Goal: Task Accomplishment & Management: Manage account settings

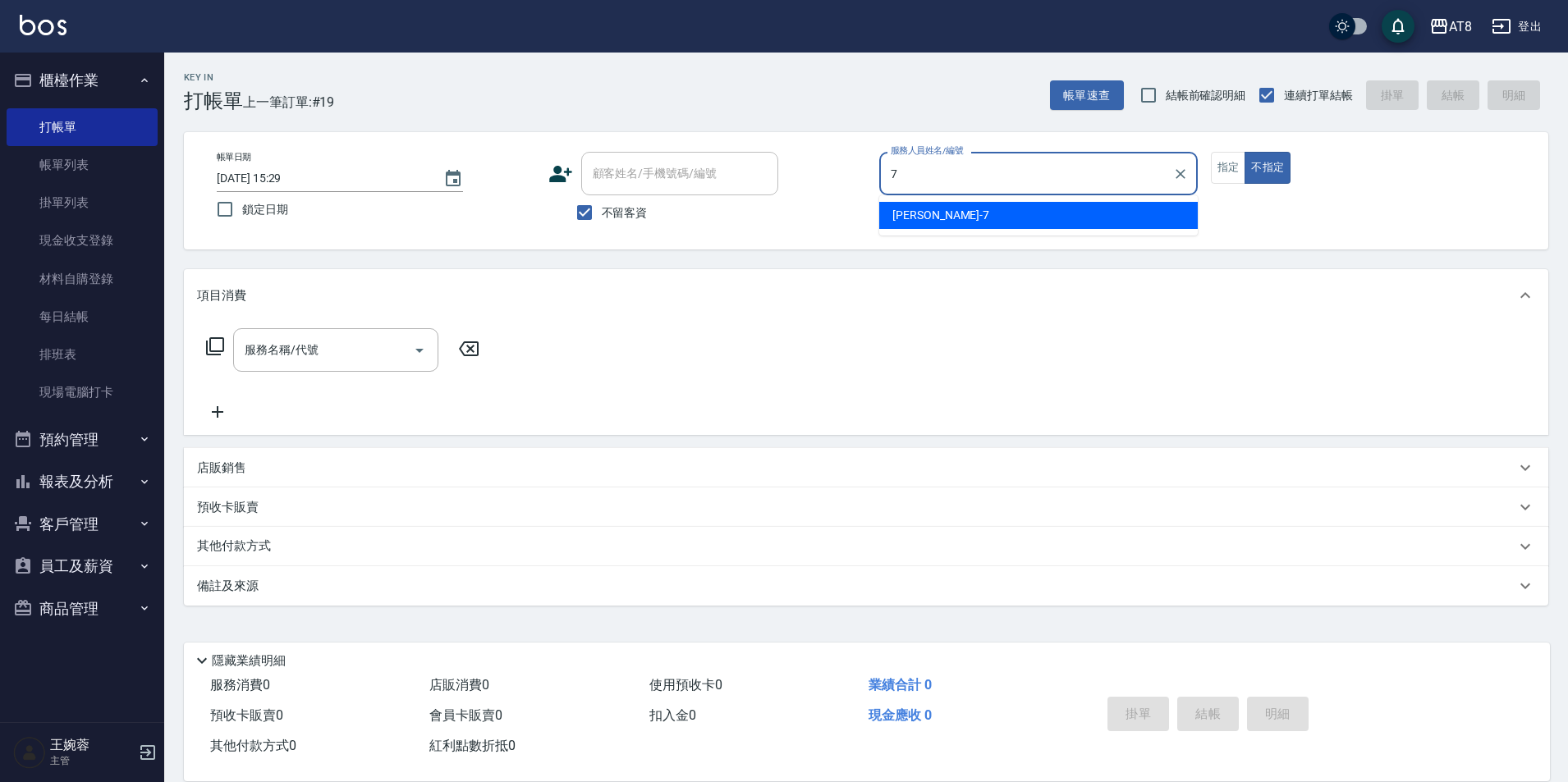
type input "[PERSON_NAME]-7"
type button "false"
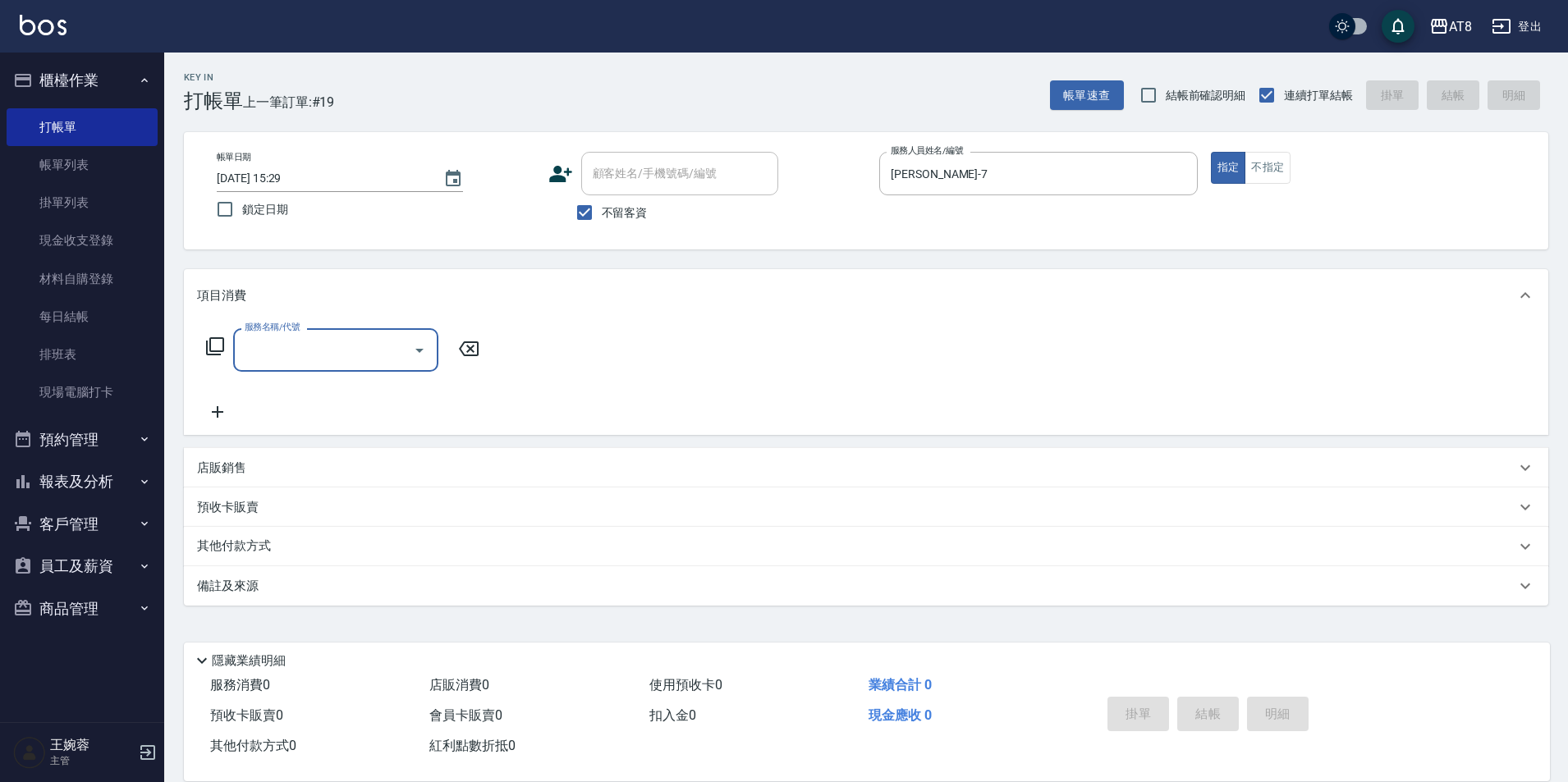
type input "2"
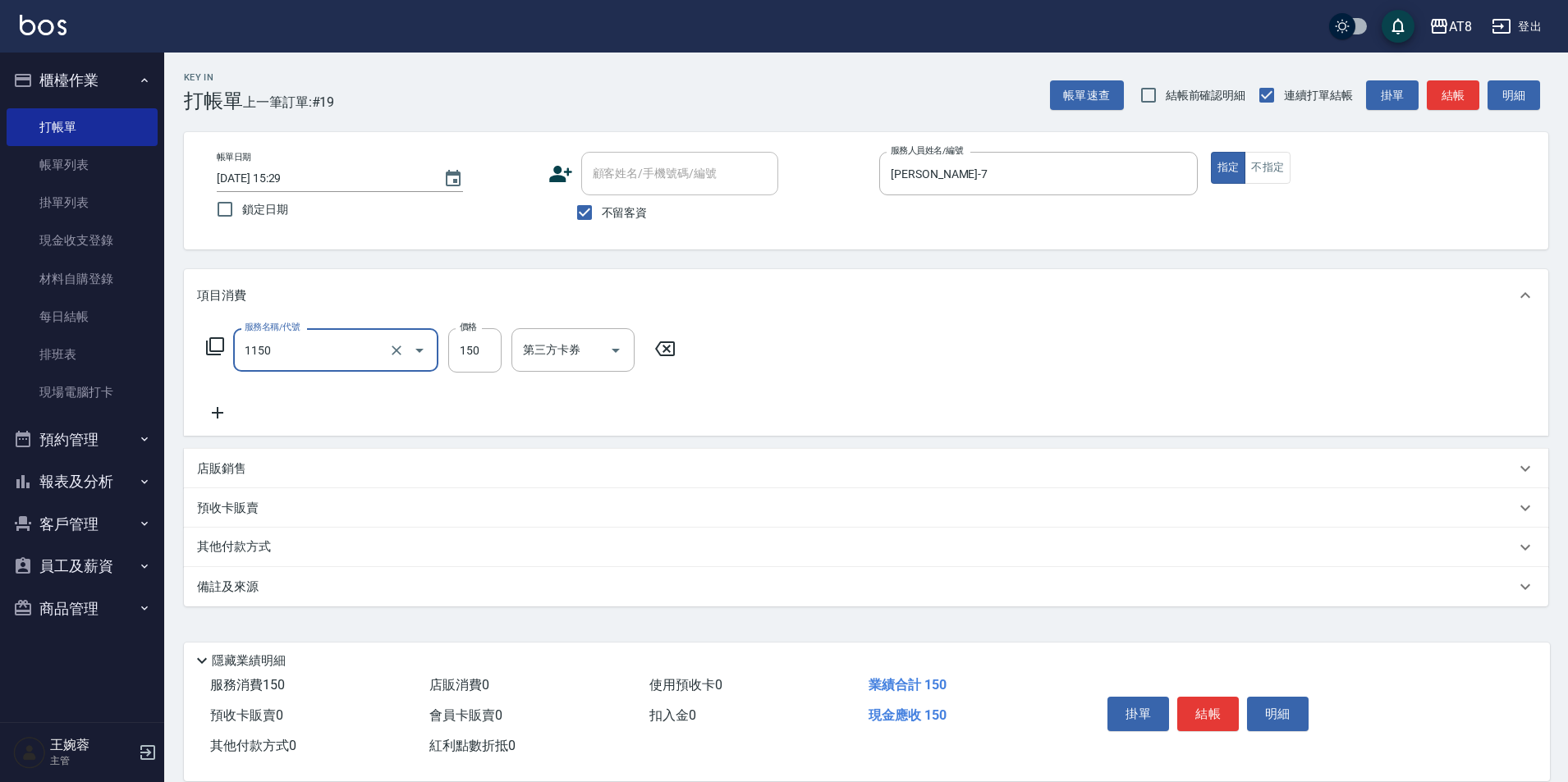
type input "洗髮(1150)"
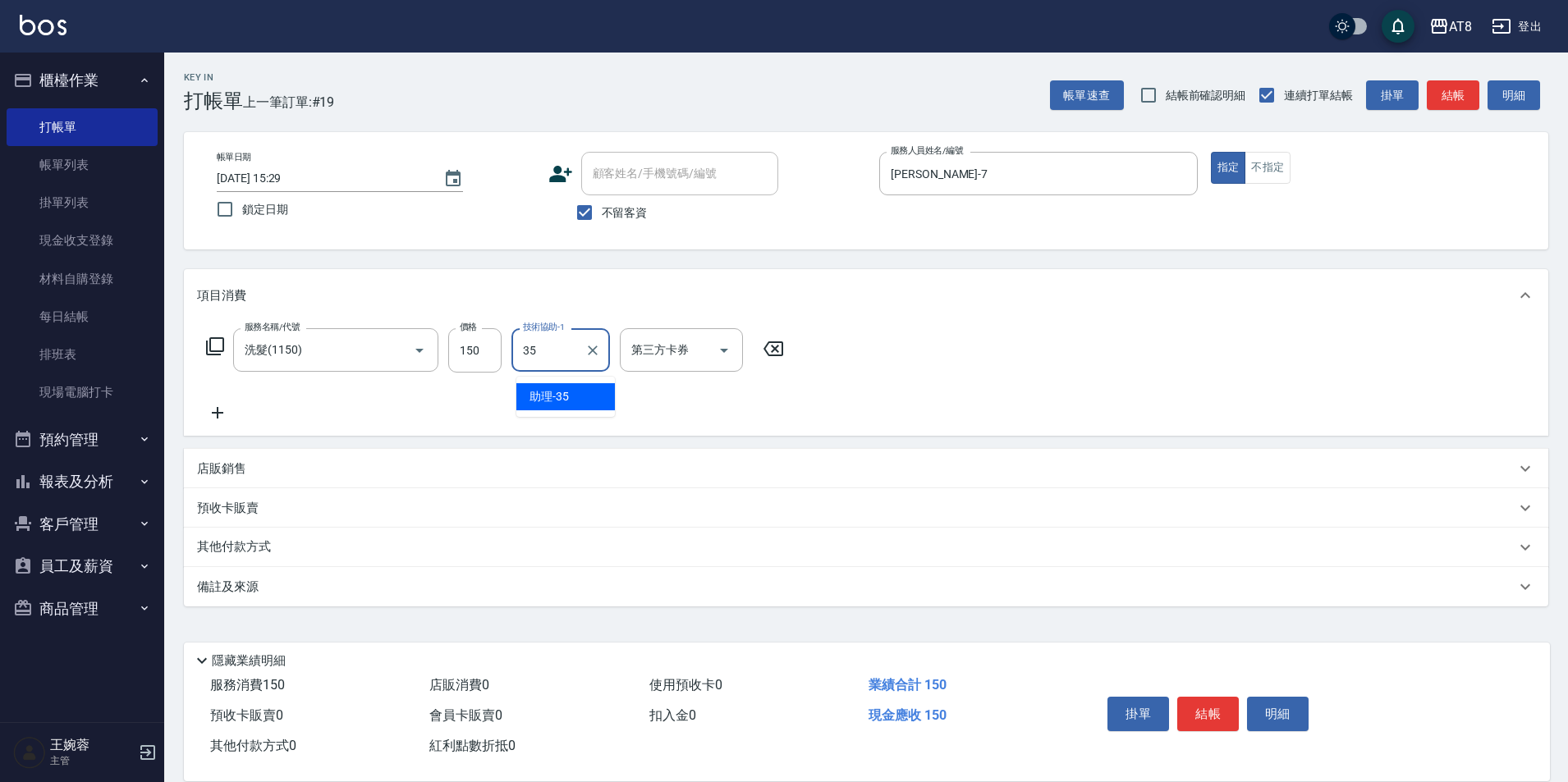
type input "助理-35"
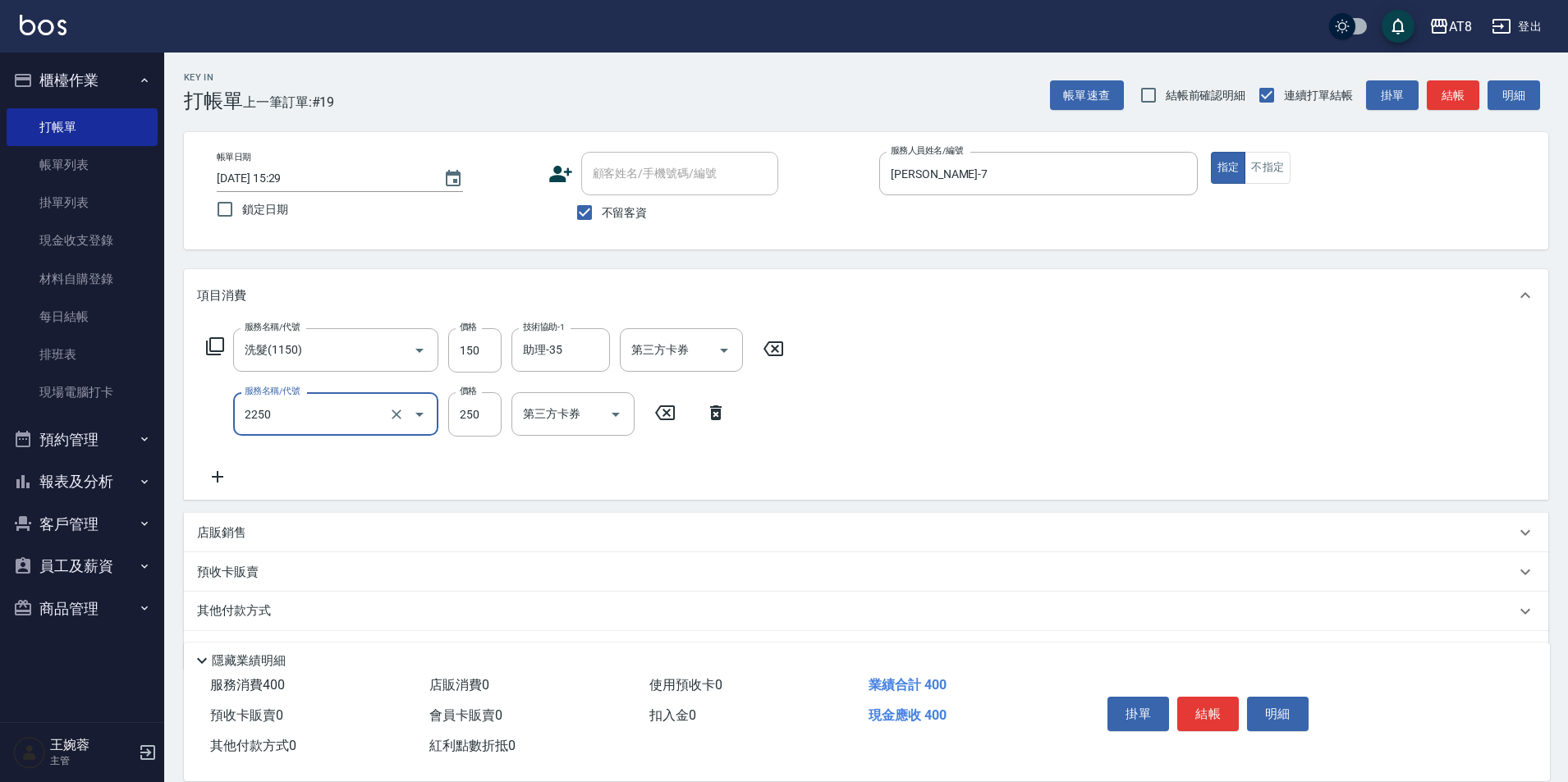
type input "剪髮(2250)"
click at [1217, 697] on button "結帳" at bounding box center [1208, 714] width 62 height 35
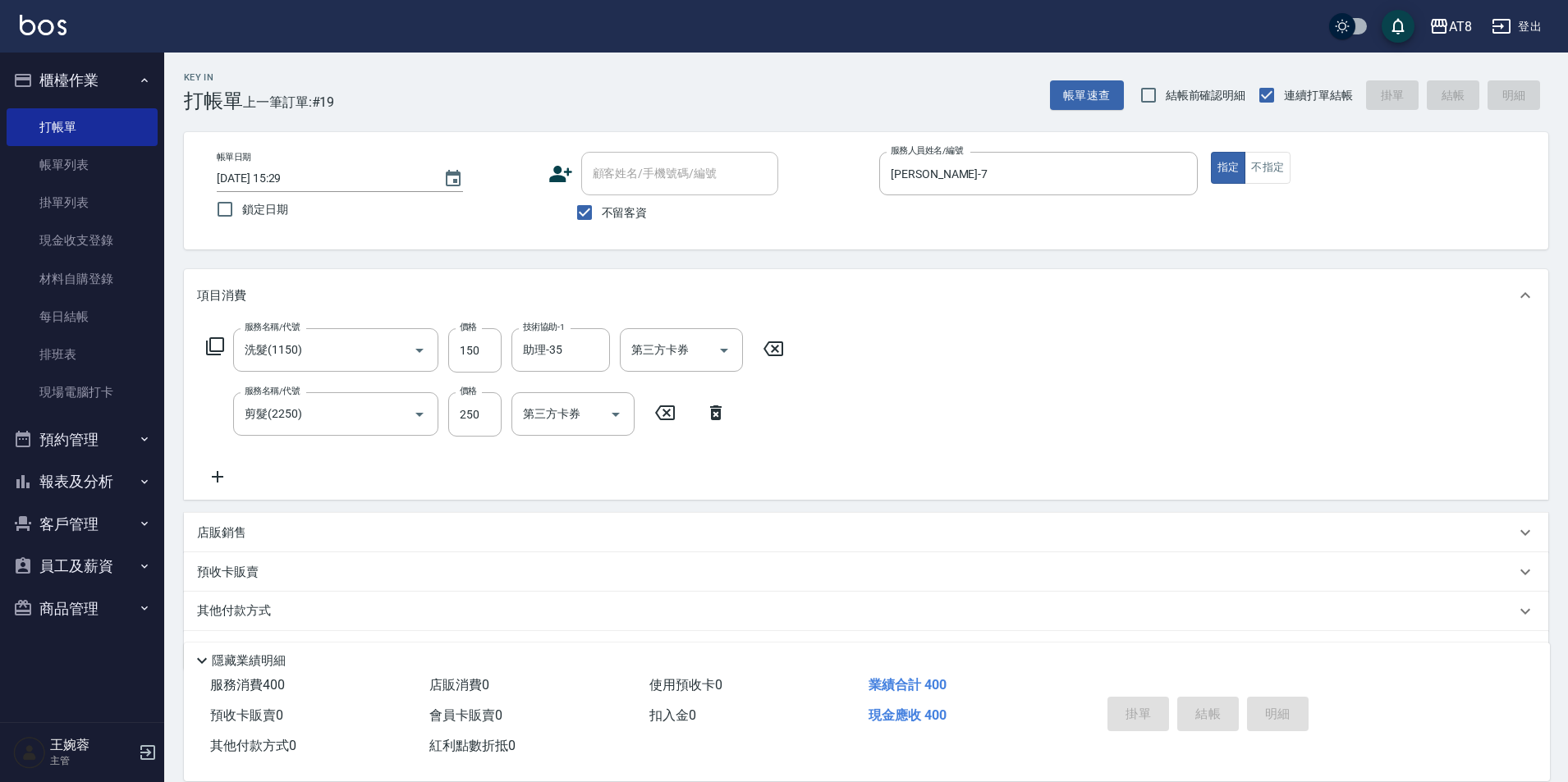
type input "[DATE] 16:45"
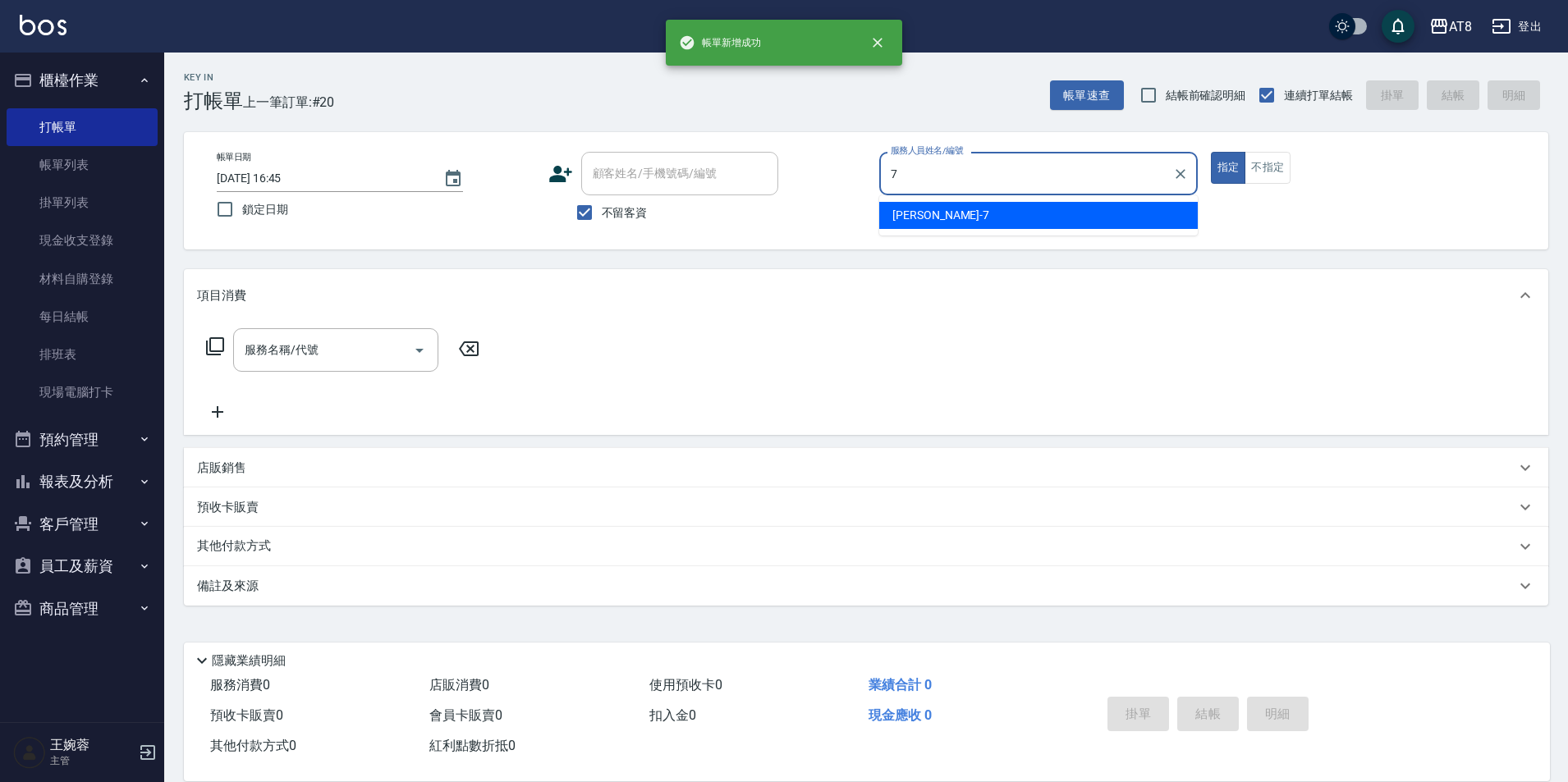
type input "[PERSON_NAME]-7"
type button "true"
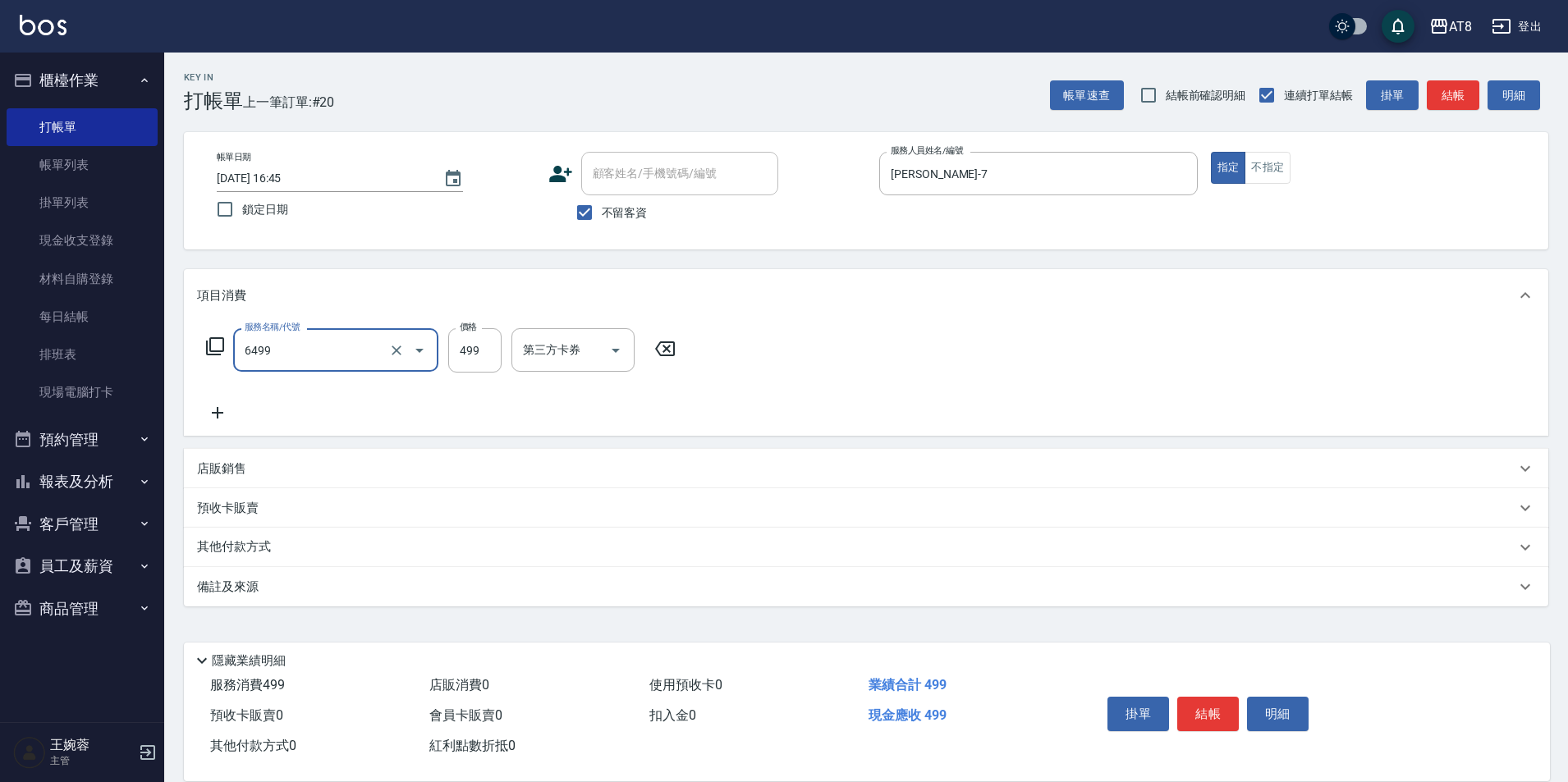
type input "SPA499(6499)"
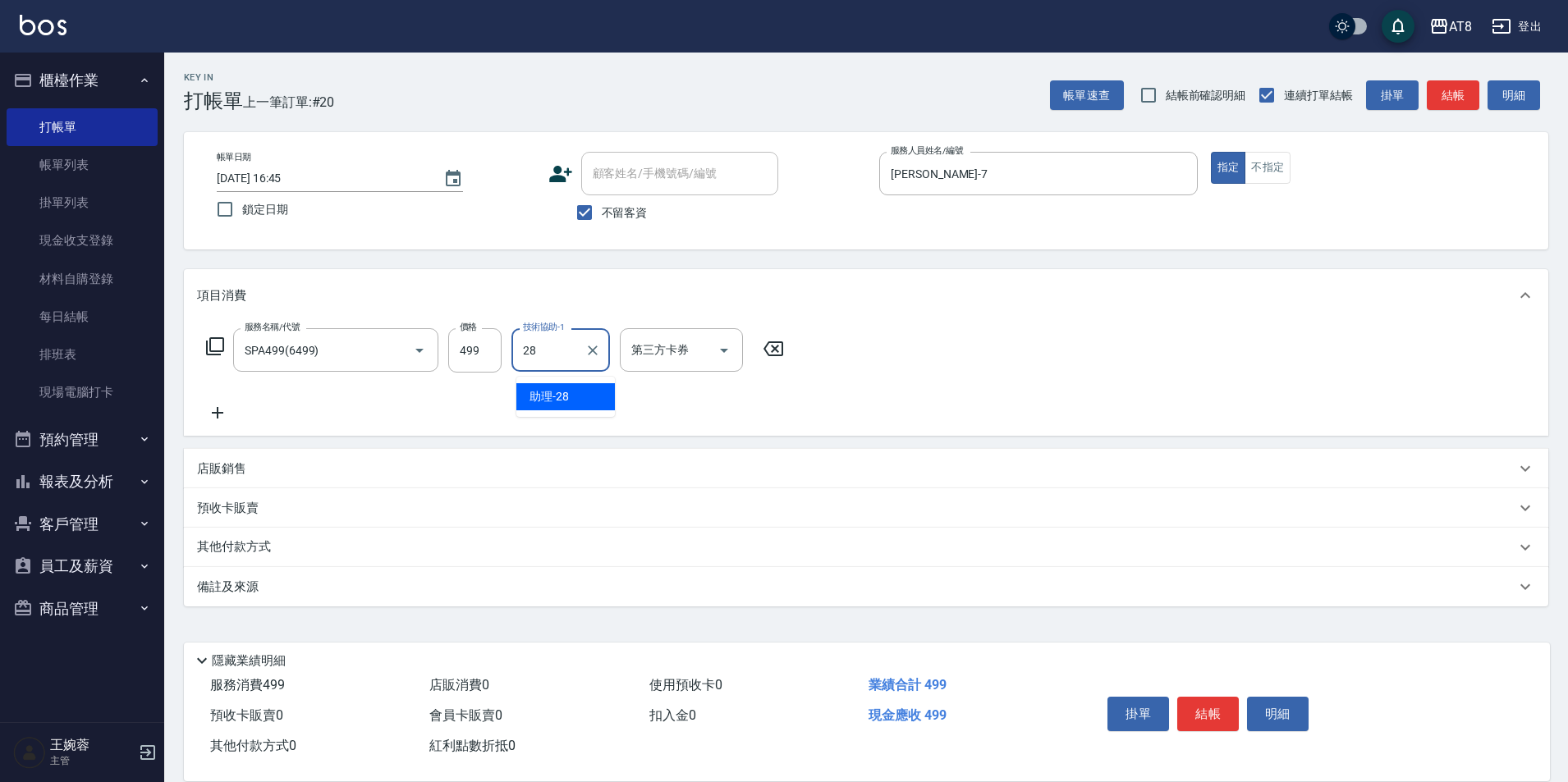
type input "助理-28"
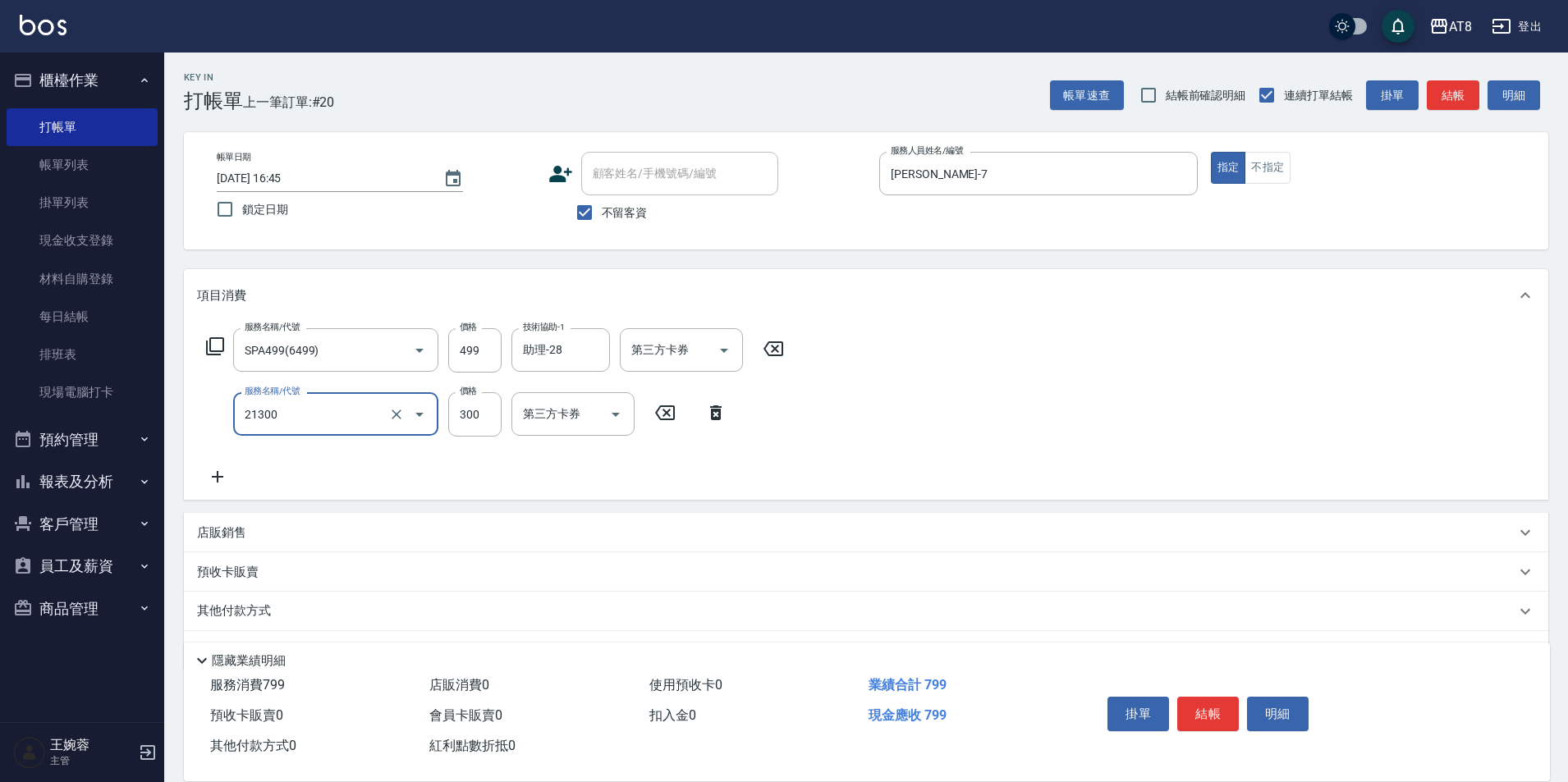
type input "剪髮(21300)"
click at [1217, 697] on button "結帳" at bounding box center [1208, 714] width 62 height 35
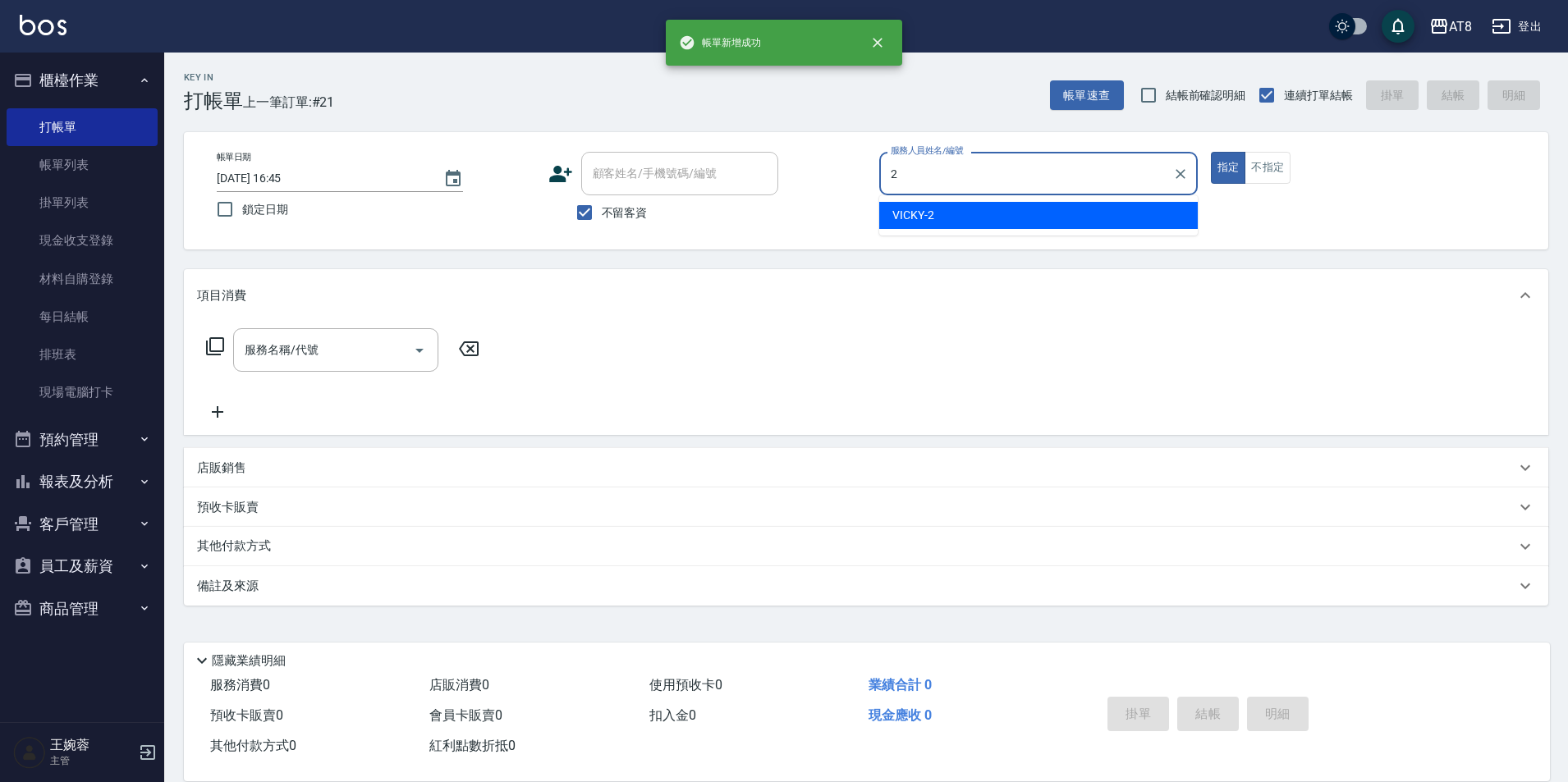
type input "VICKY-2"
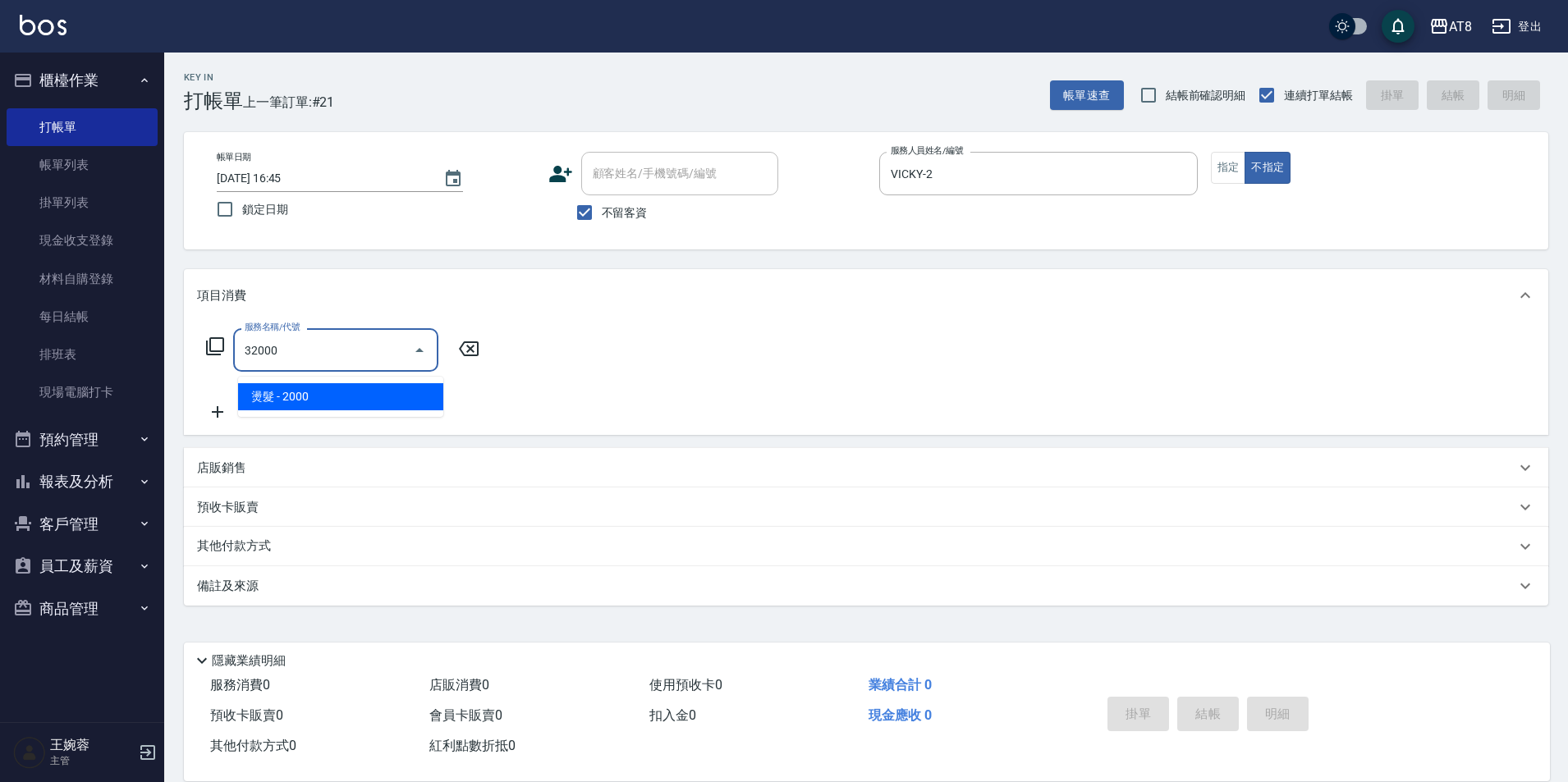
type input "燙髮(32000)"
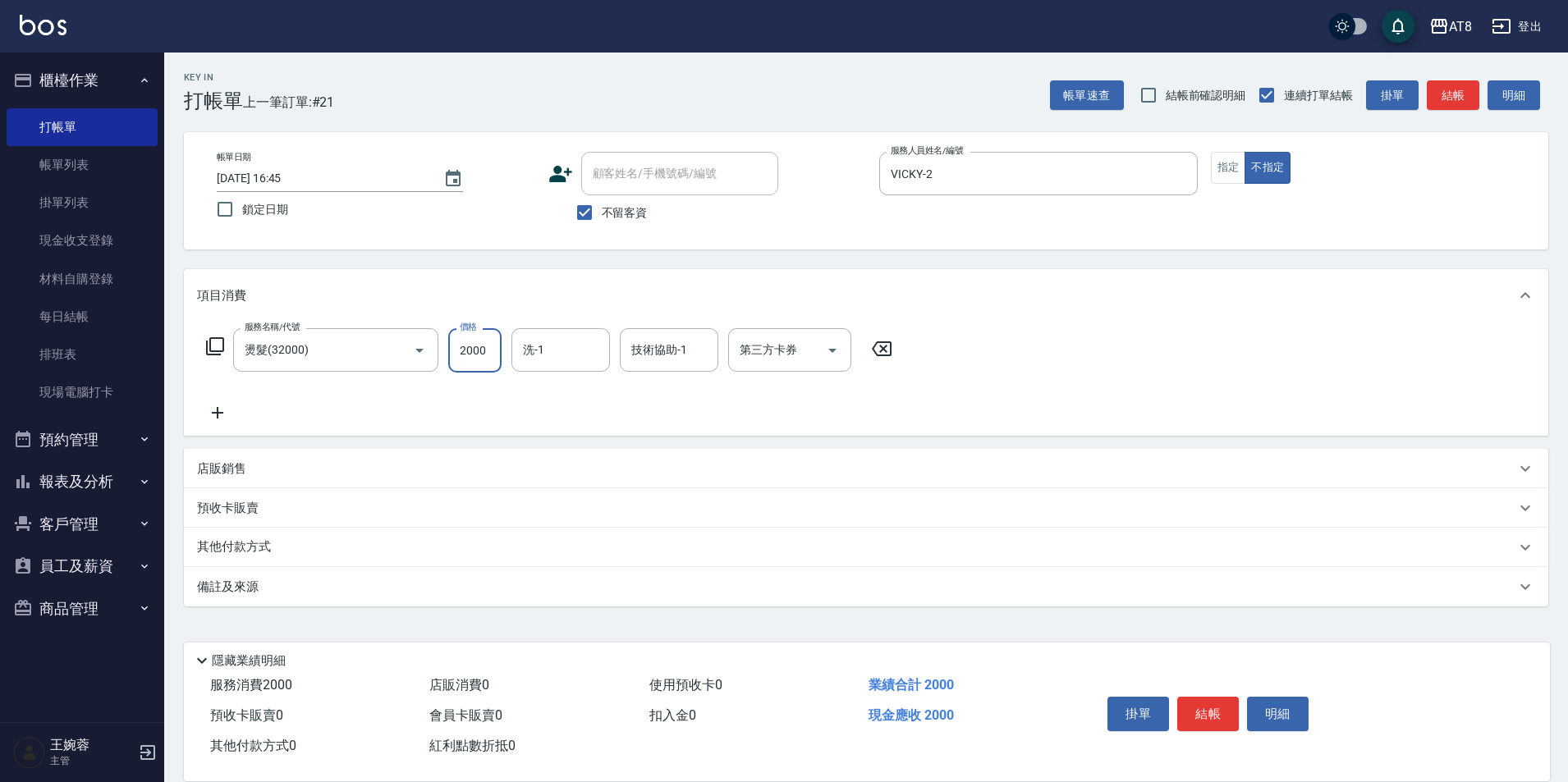
click at [1217, 697] on button "結帳" at bounding box center [1208, 714] width 62 height 35
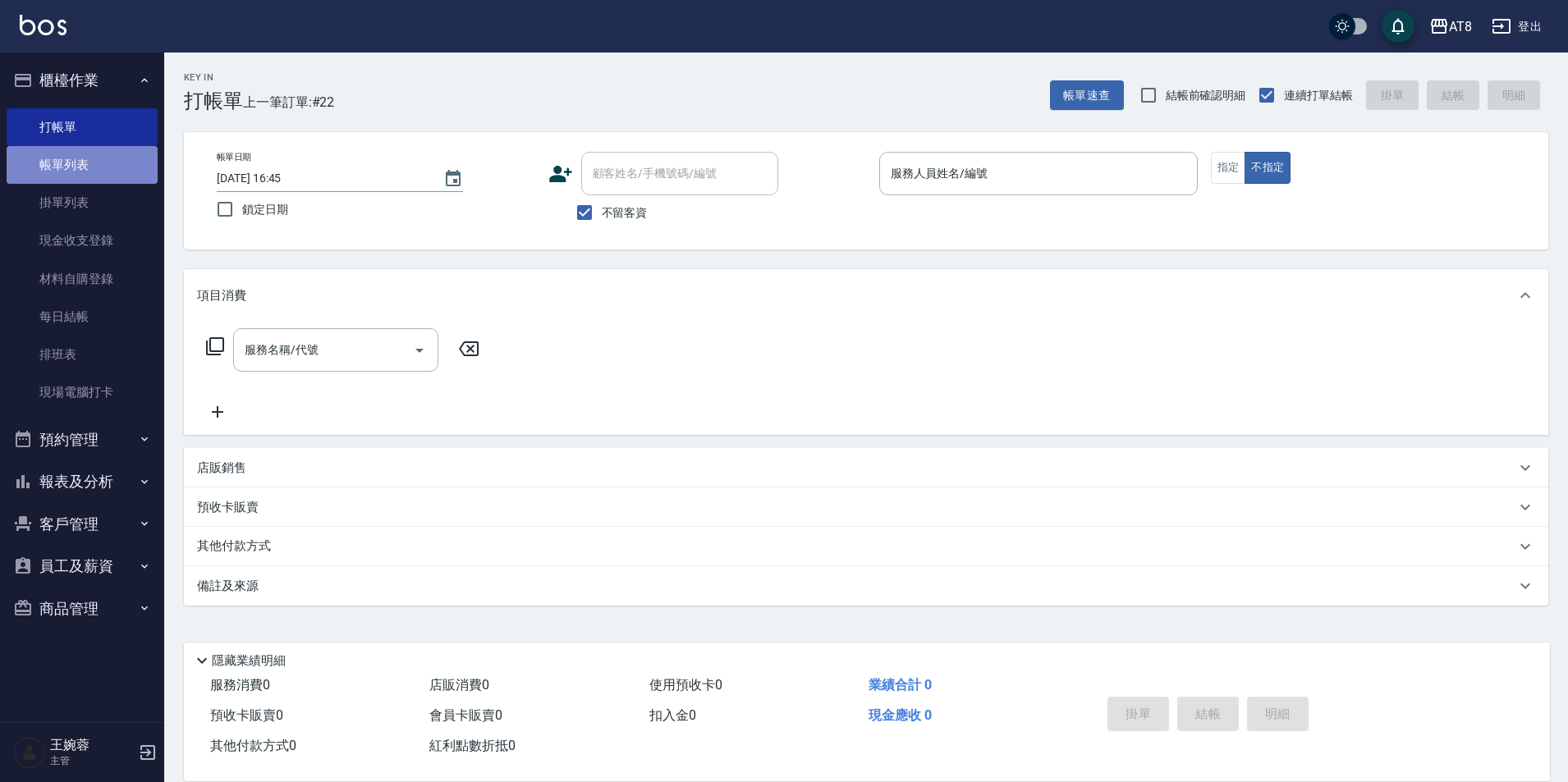
click at [105, 171] on link "帳單列表" at bounding box center [82, 165] width 151 height 37
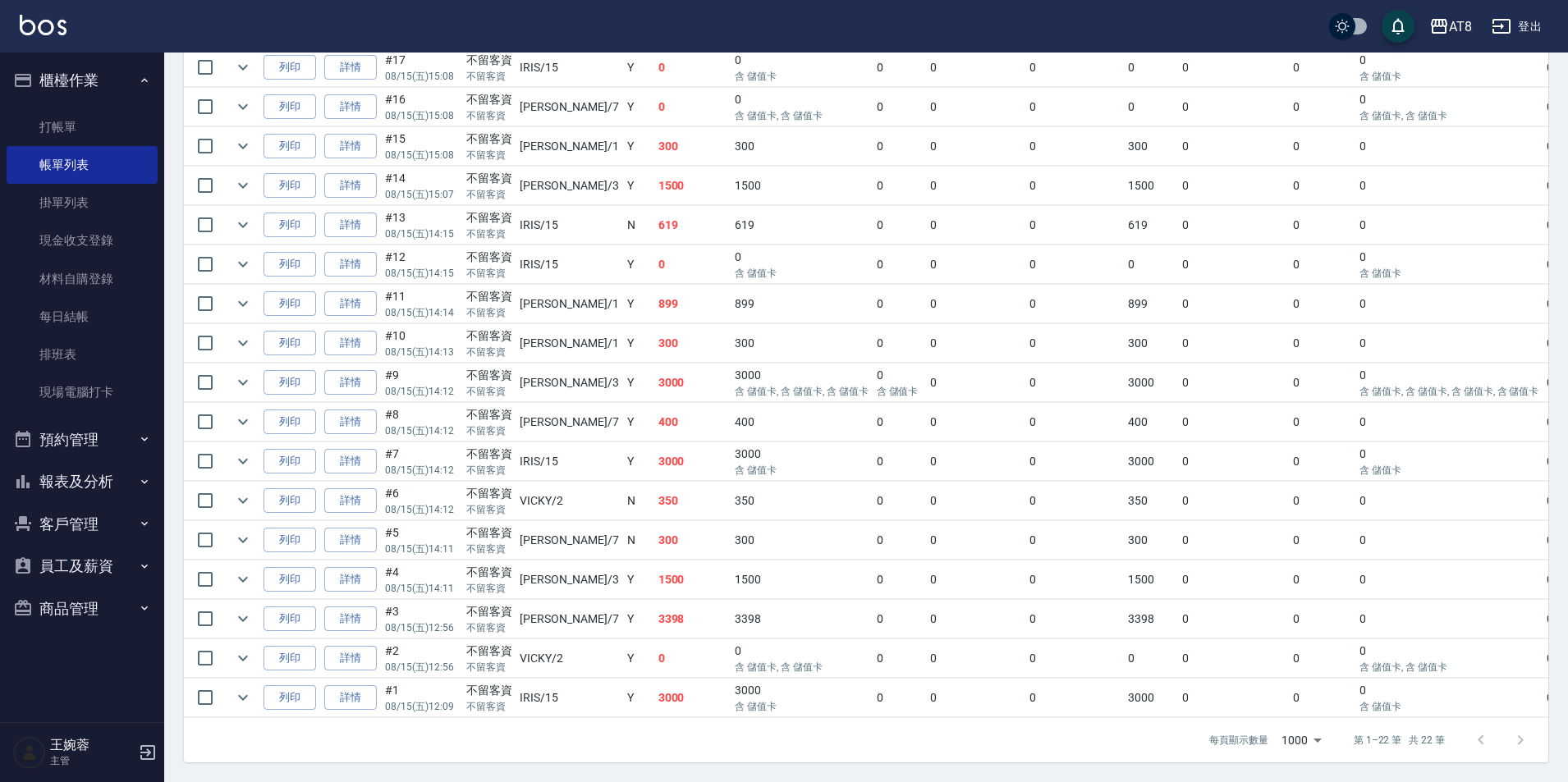
scroll to position [782, 0]
click at [365, 607] on link "詳情" at bounding box center [350, 619] width 52 height 25
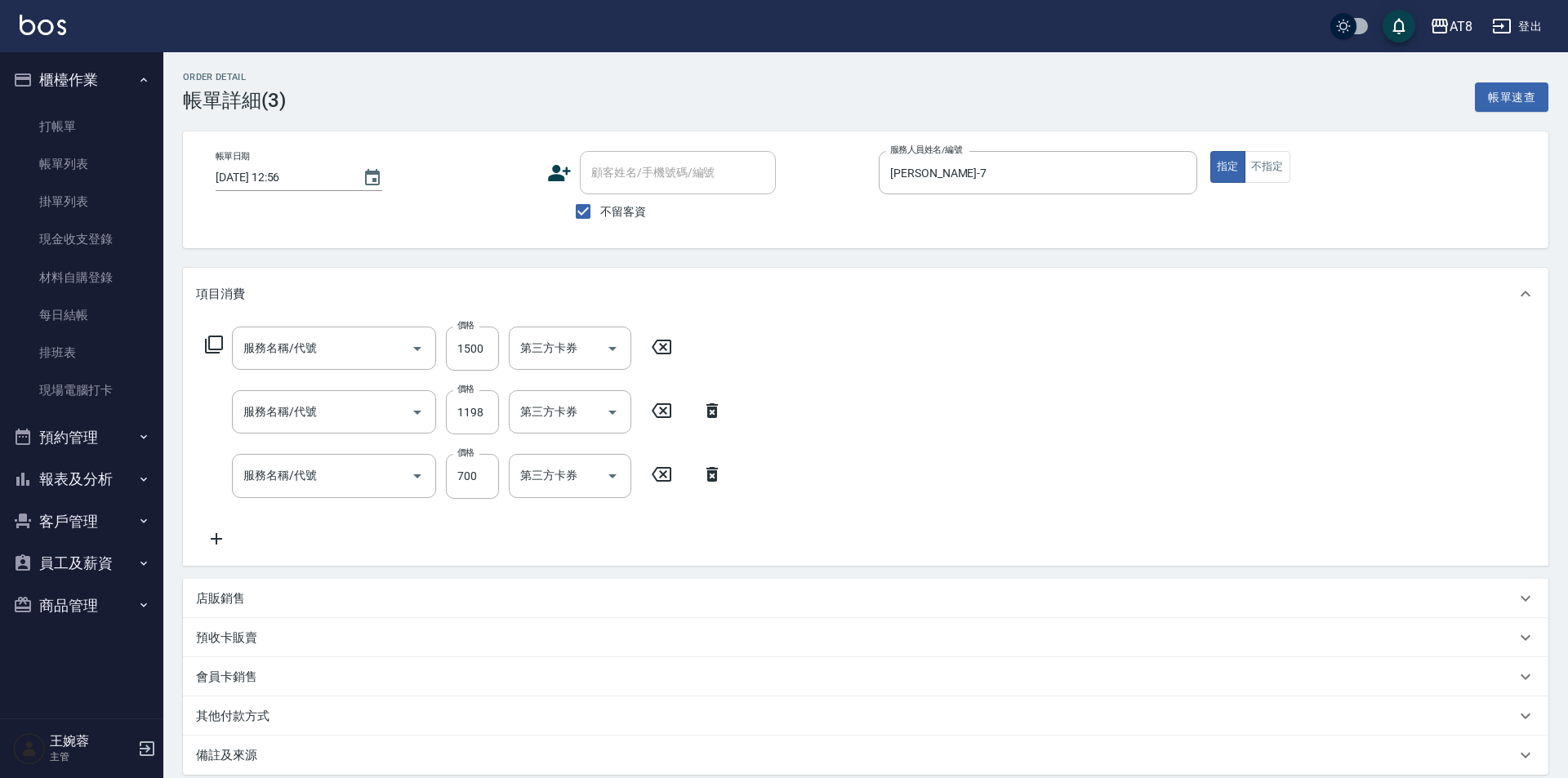
type input "[DATE] 12:56"
checkbox input "true"
type input "[PERSON_NAME]-7"
type input "染髮(41500)"
type input "水沁涼套餐(5699)"
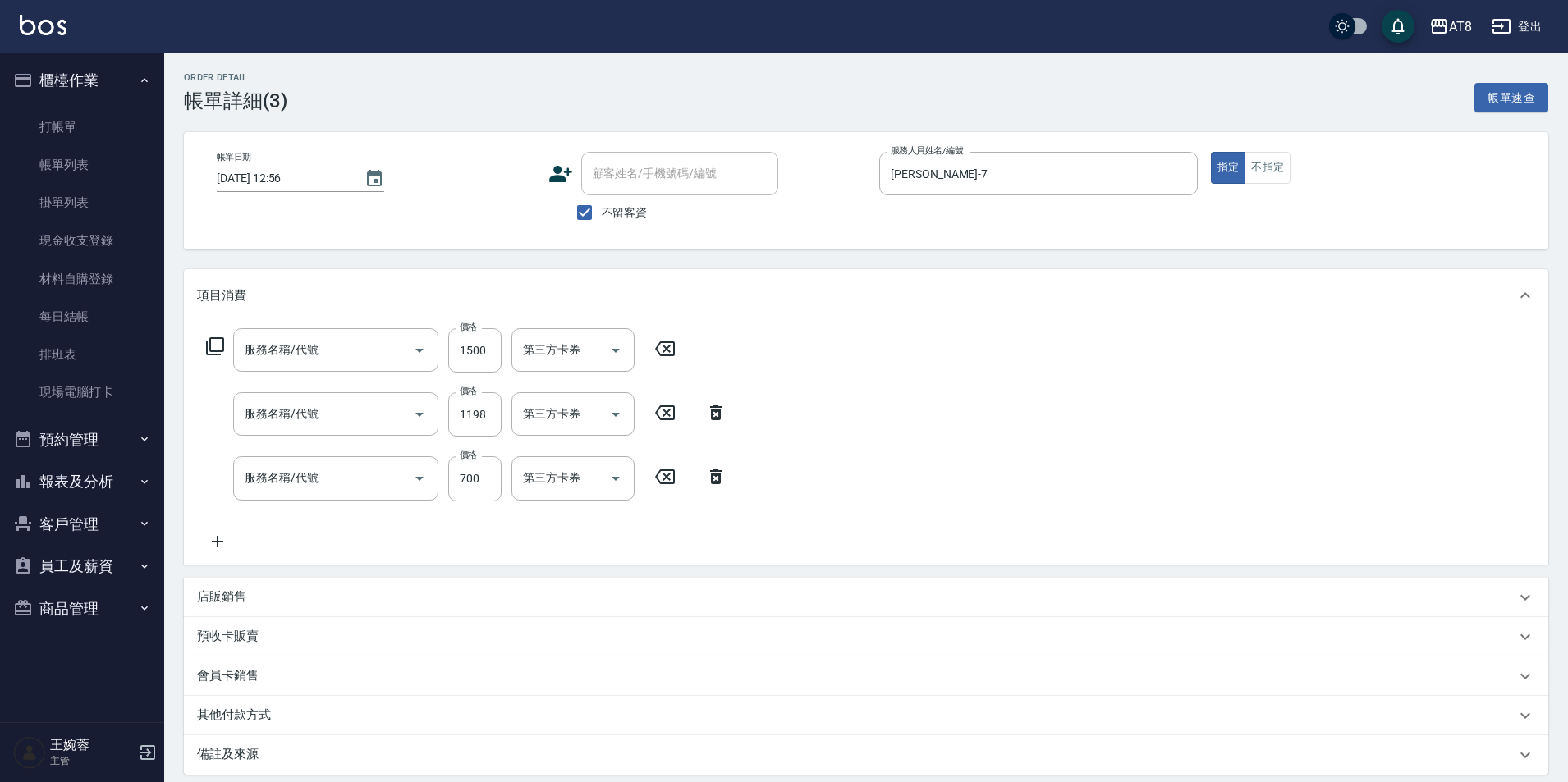
type input "酵素護髮(51000)"
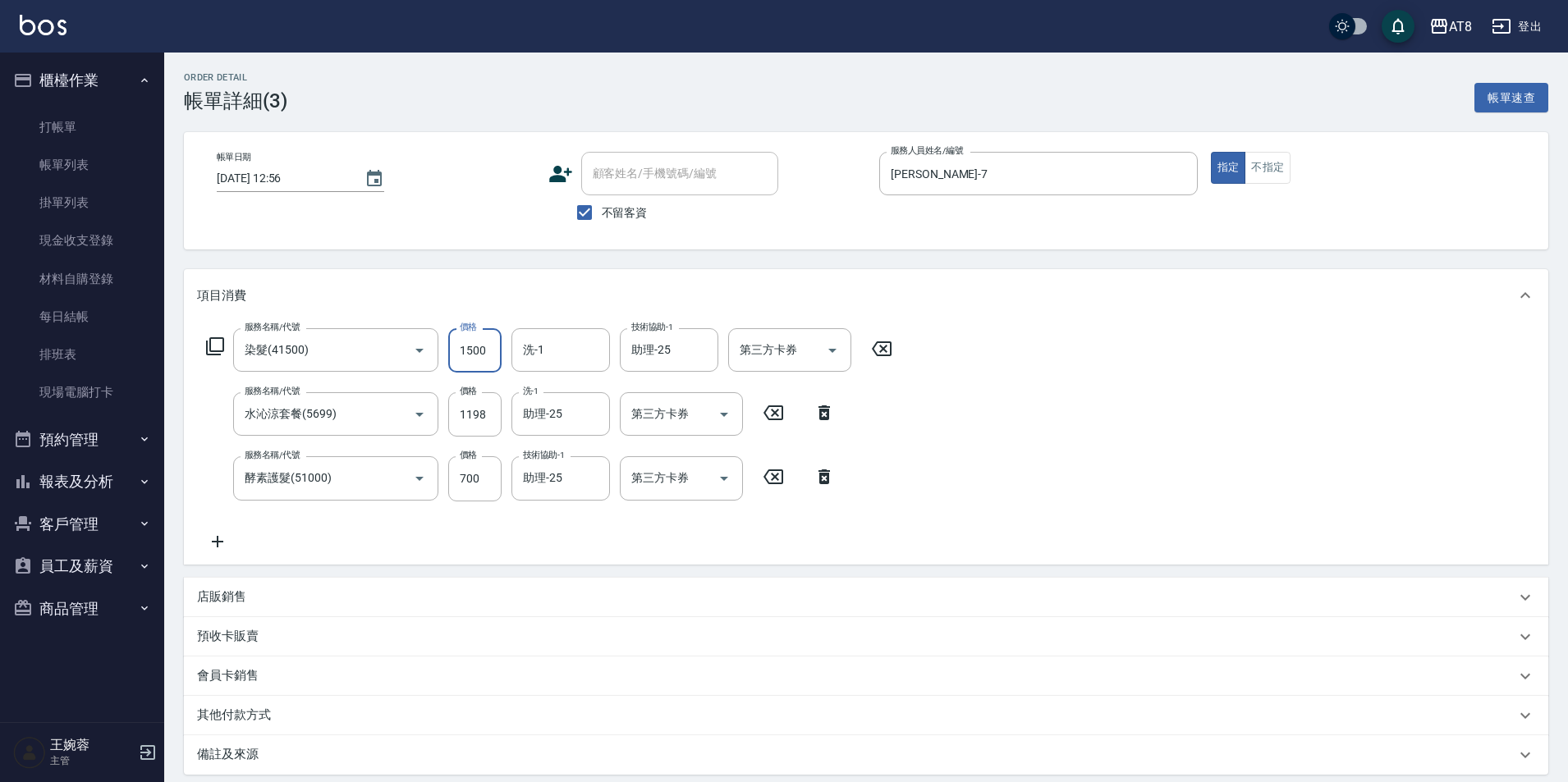
click at [489, 358] on input "1500" at bounding box center [474, 350] width 53 height 44
click at [393, 350] on icon "Clear" at bounding box center [397, 351] width 17 height 17
type input "1300"
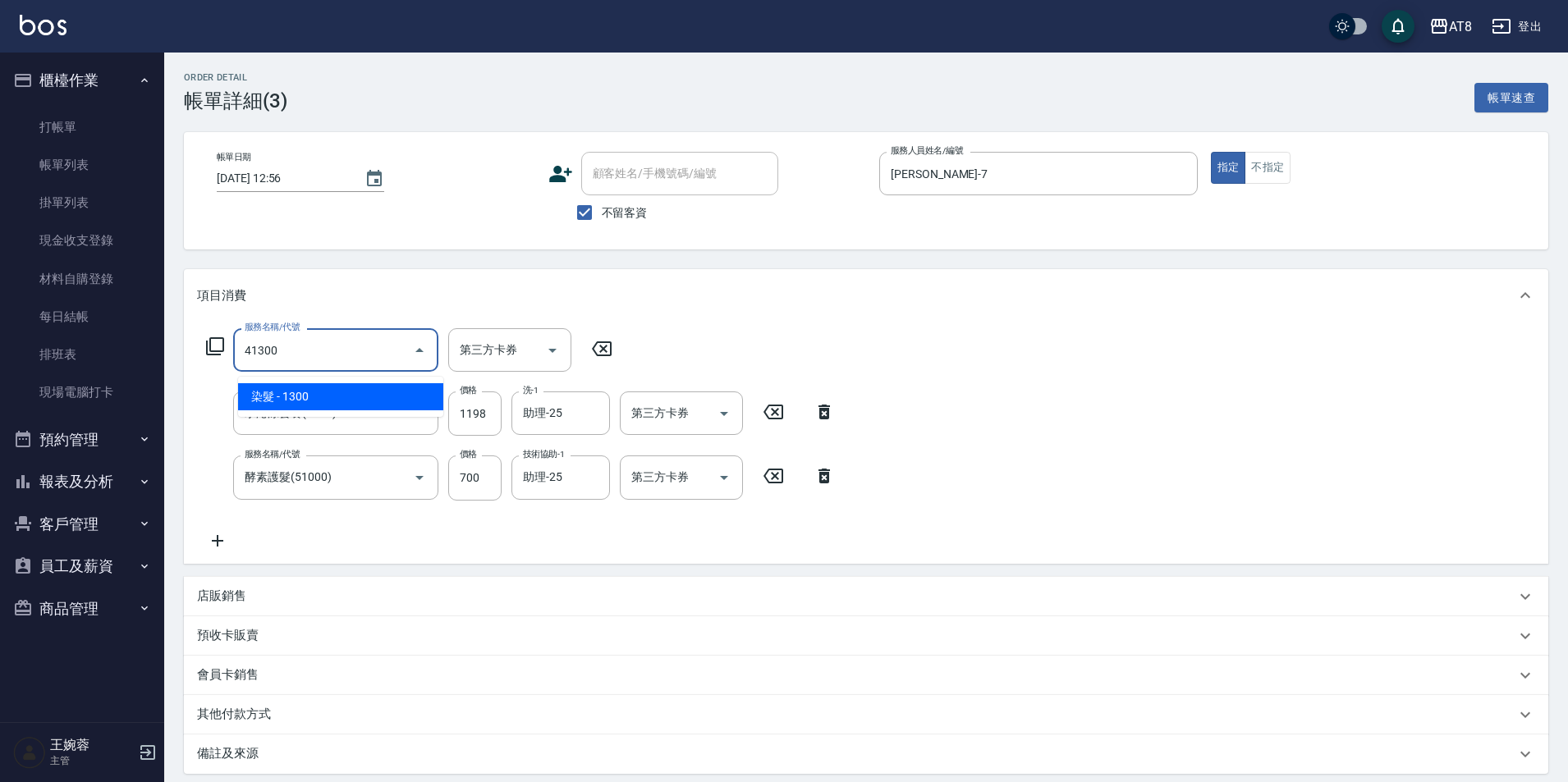
type input "染髮(41300)"
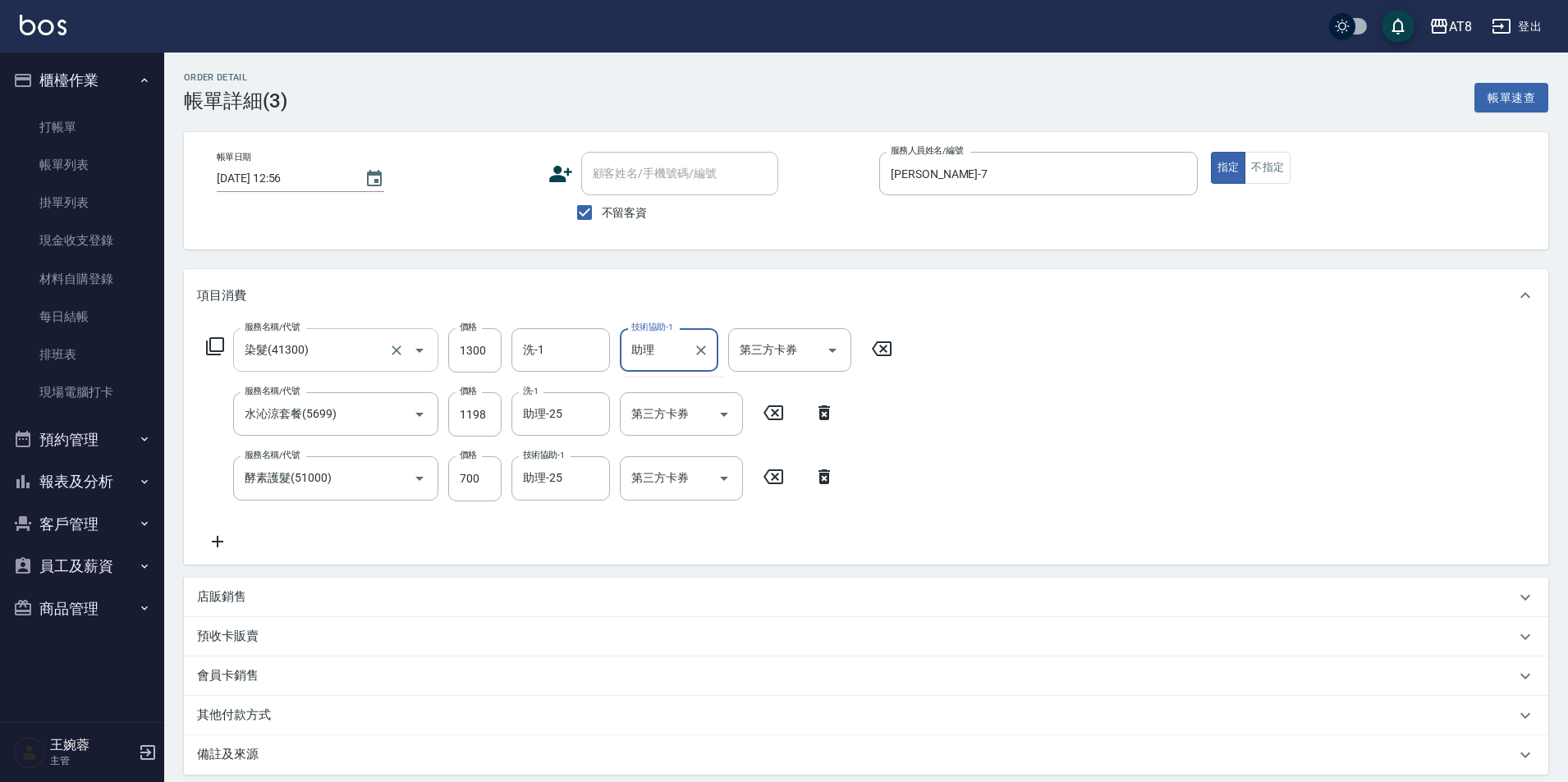
type input "助"
type input "助理-25"
click at [215, 548] on icon at bounding box center [217, 541] width 11 height 11
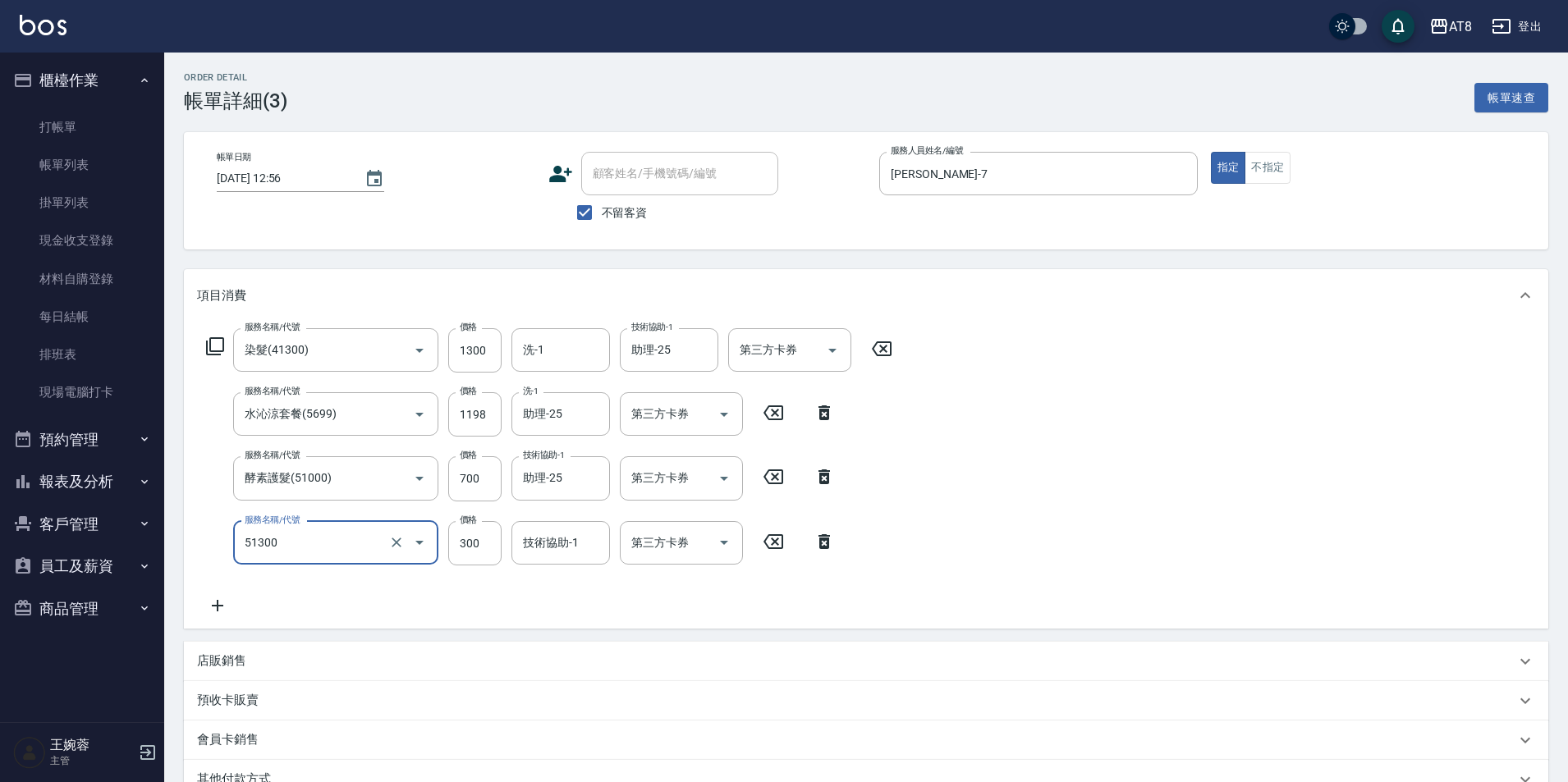
type input "頭皮隔離(51300)"
type input "20"
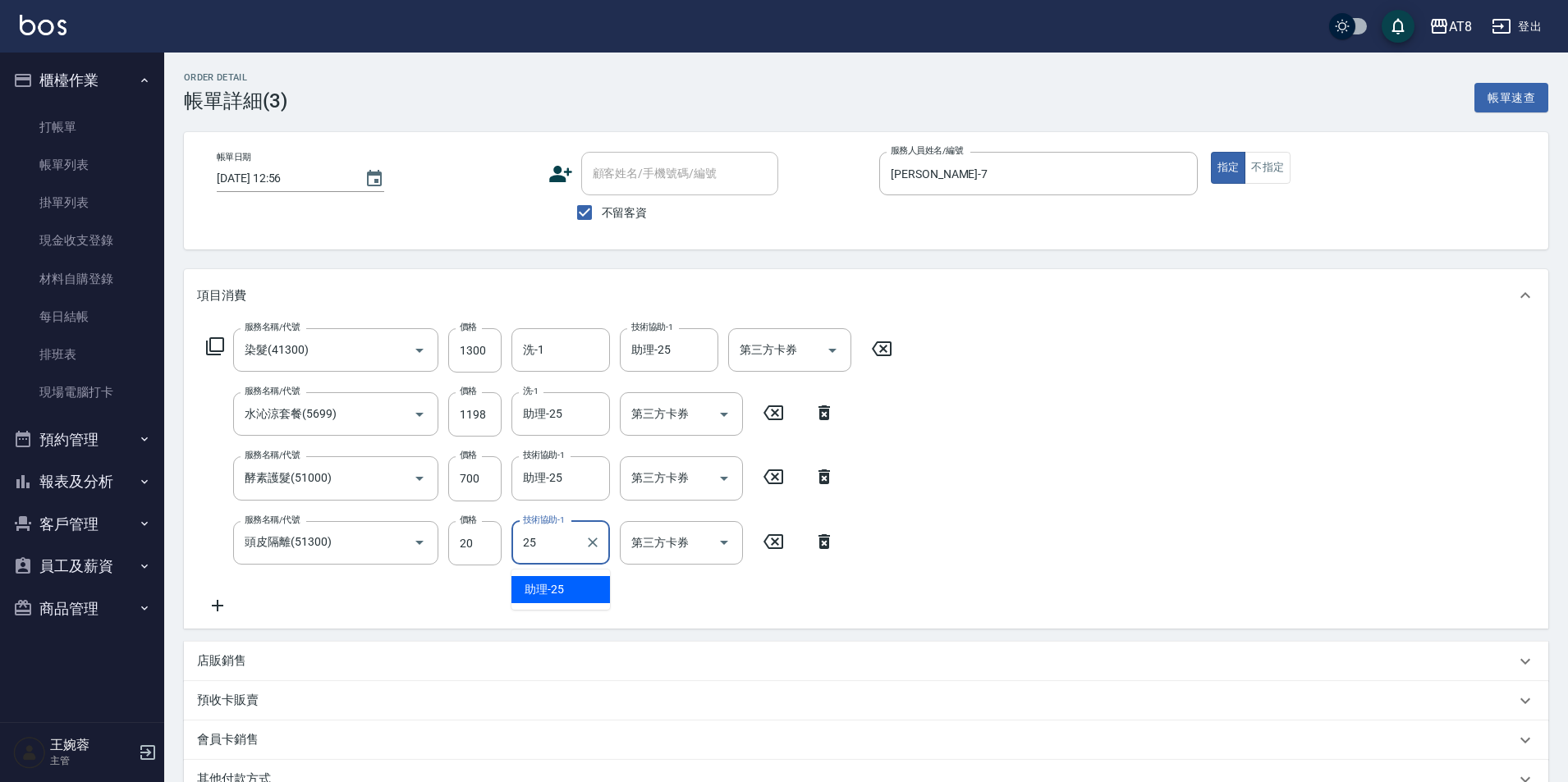
type input "助理-25"
click at [481, 541] on input "20" at bounding box center [474, 542] width 53 height 44
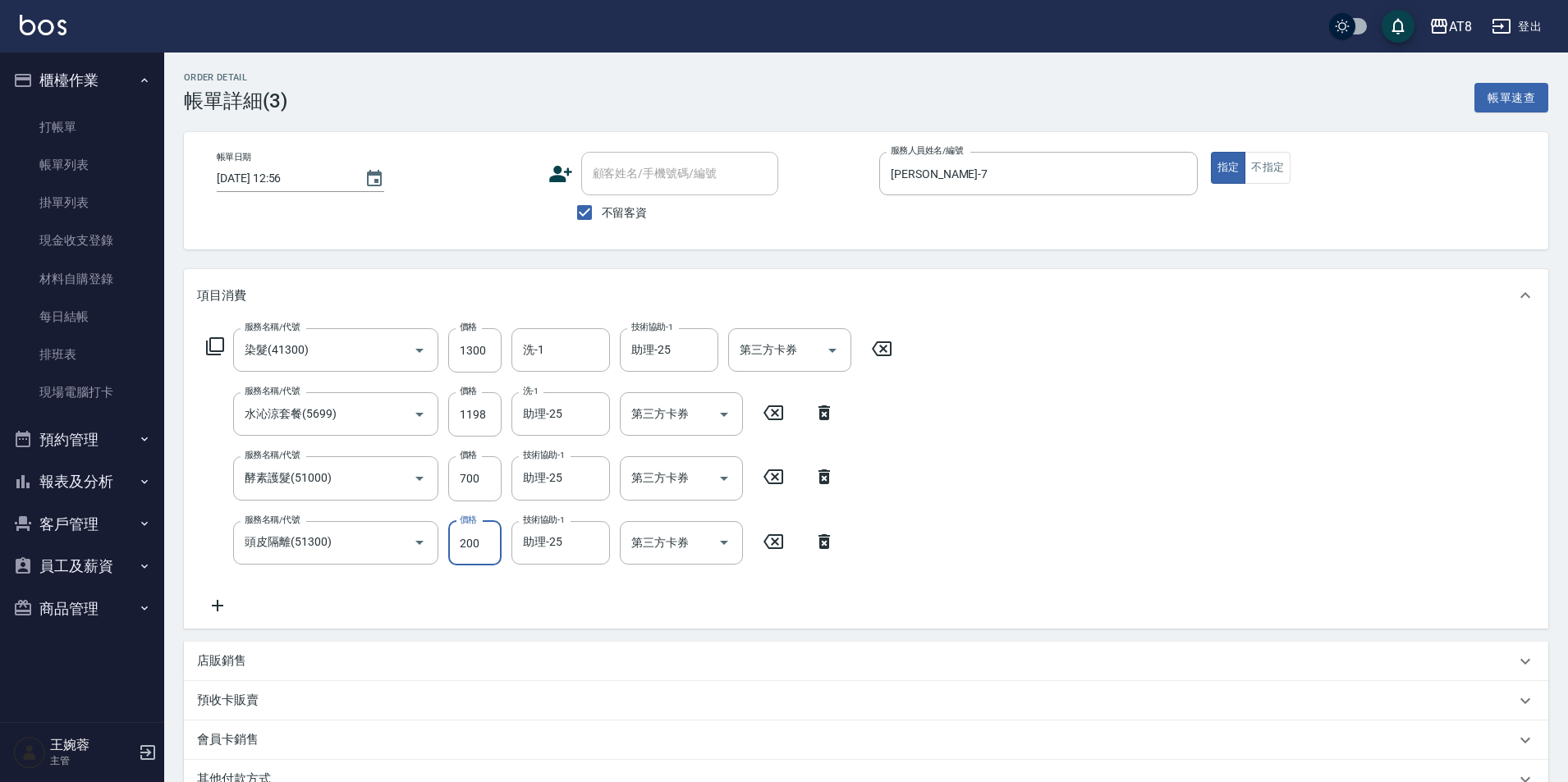
type input "200"
drag, startPoint x: 926, startPoint y: 566, endPoint x: 1255, endPoint y: 464, distance: 344.4
click at [931, 564] on div "服務名稱/代號 染髮(41300) 服務名稱/代號 價格 1300 價格 洗-1 洗-1 技術協助-1 助理-25 技術協助-1 第三方卡券 第三方卡券 服務…" at bounding box center [866, 475] width 1365 height 307
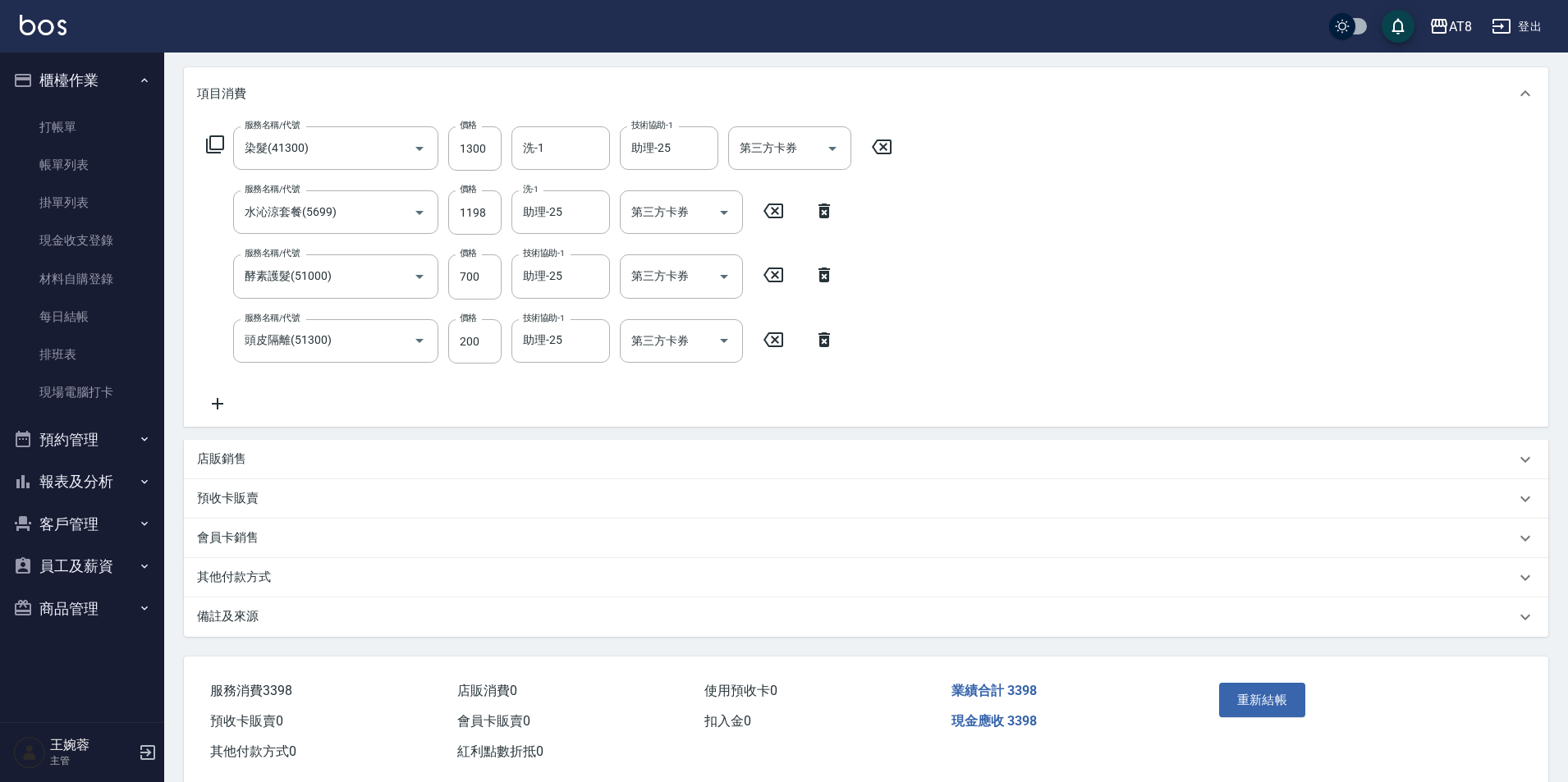
scroll to position [256, 0]
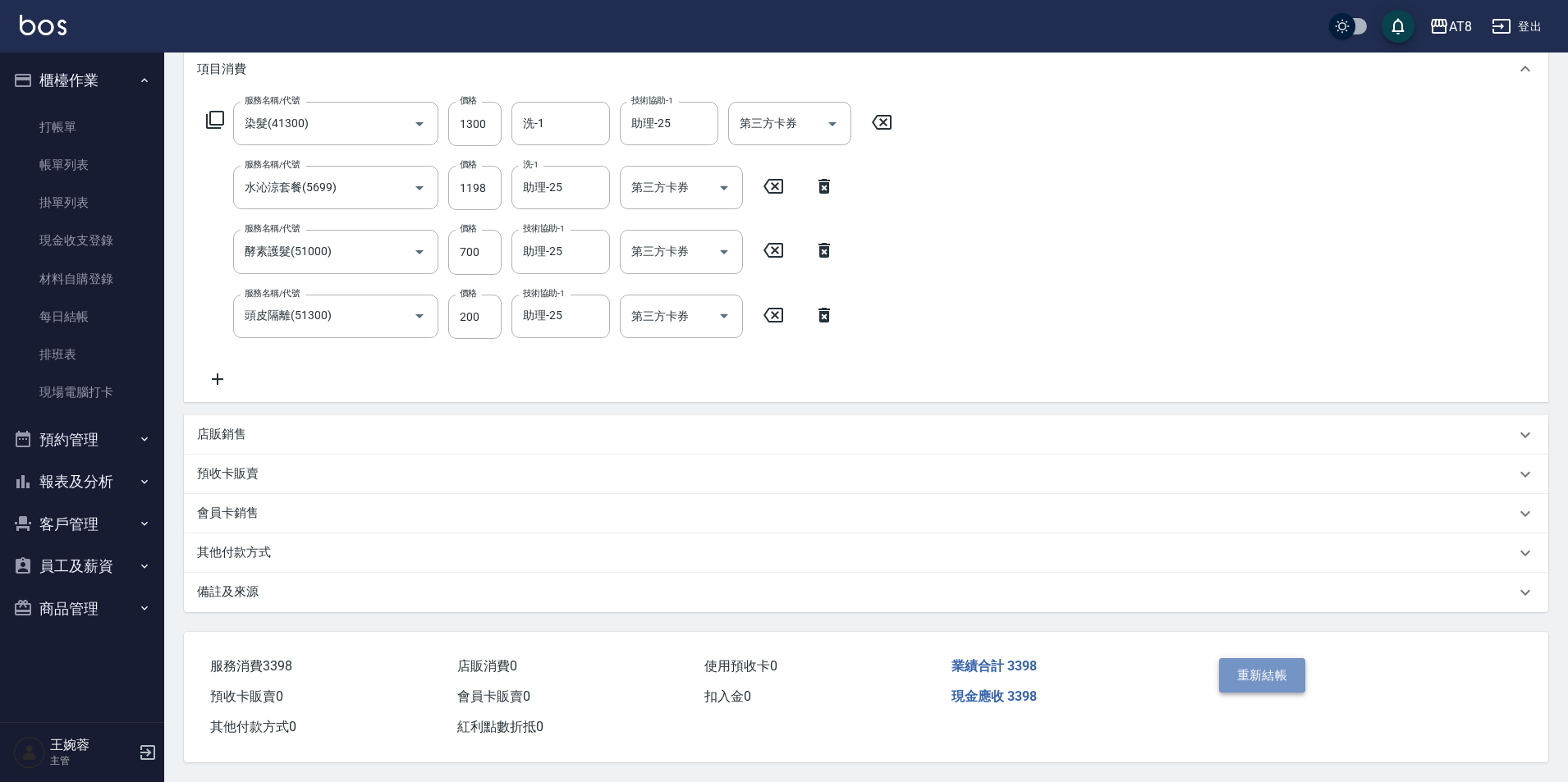
click at [1267, 658] on button "重新結帳" at bounding box center [1262, 675] width 87 height 35
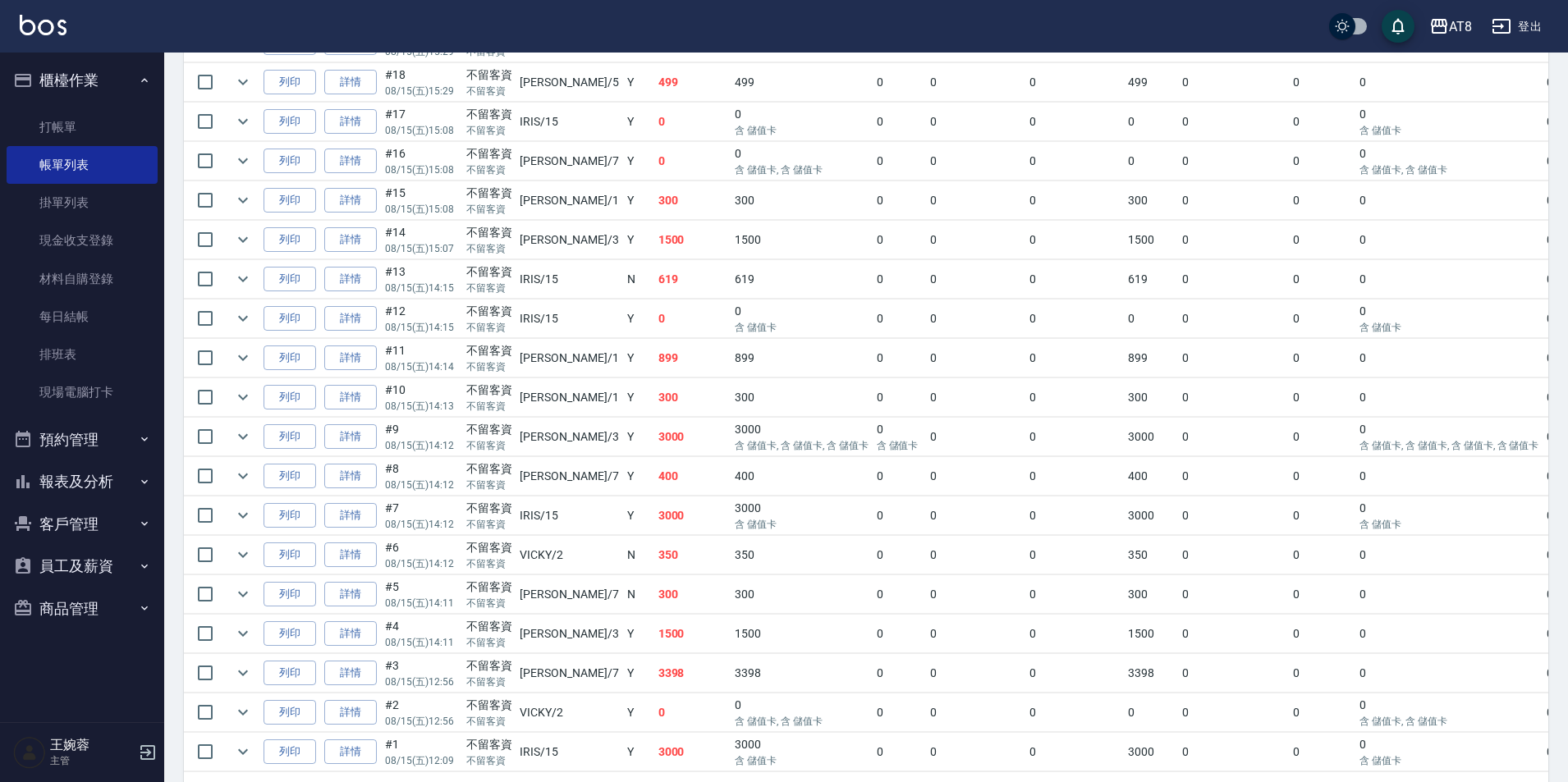
scroll to position [622, 0]
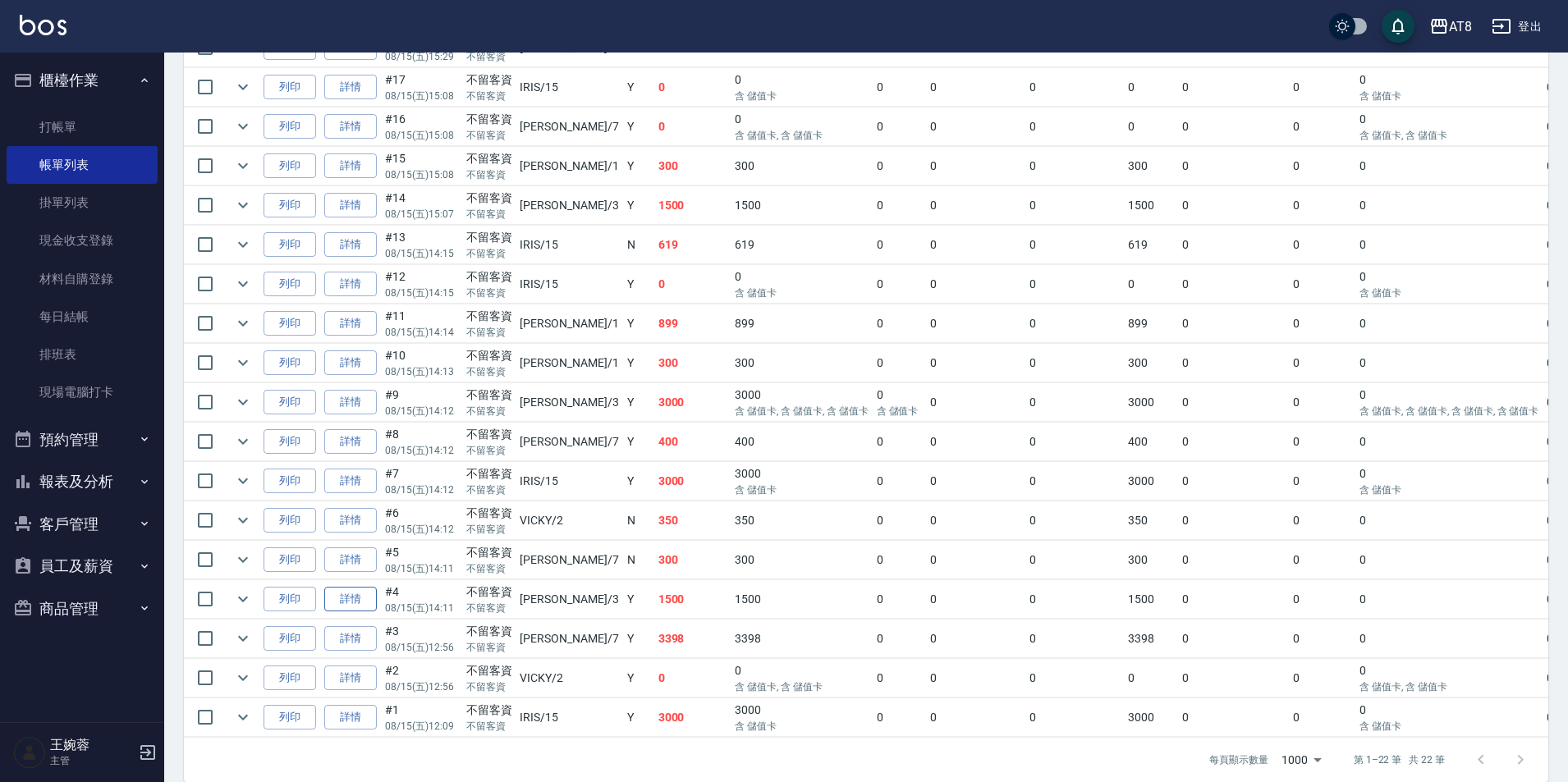
click at [374, 612] on link "詳情" at bounding box center [350, 599] width 52 height 25
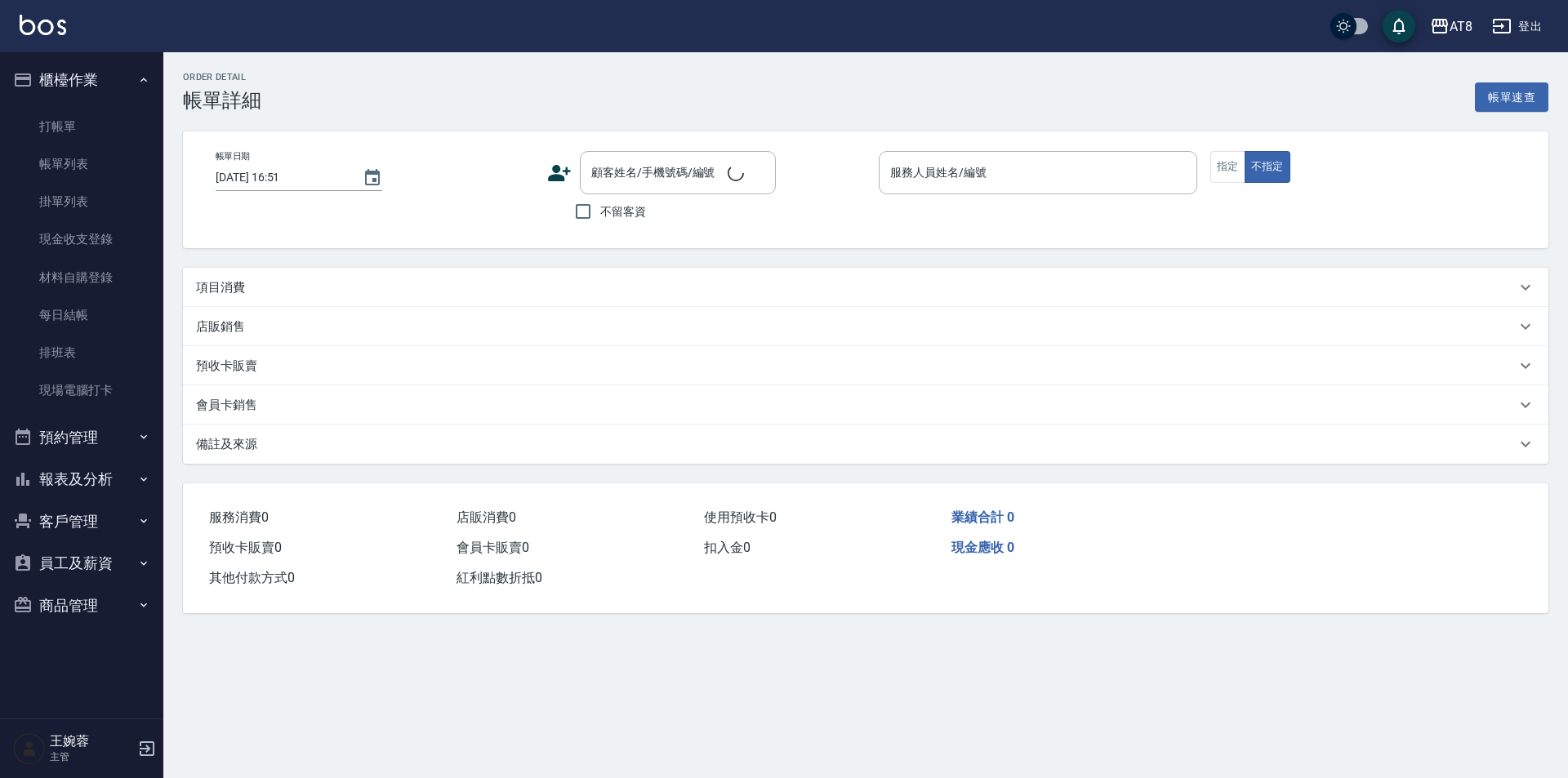
type input "[DATE] 14:11"
checkbox input "true"
type input "[PERSON_NAME]-3"
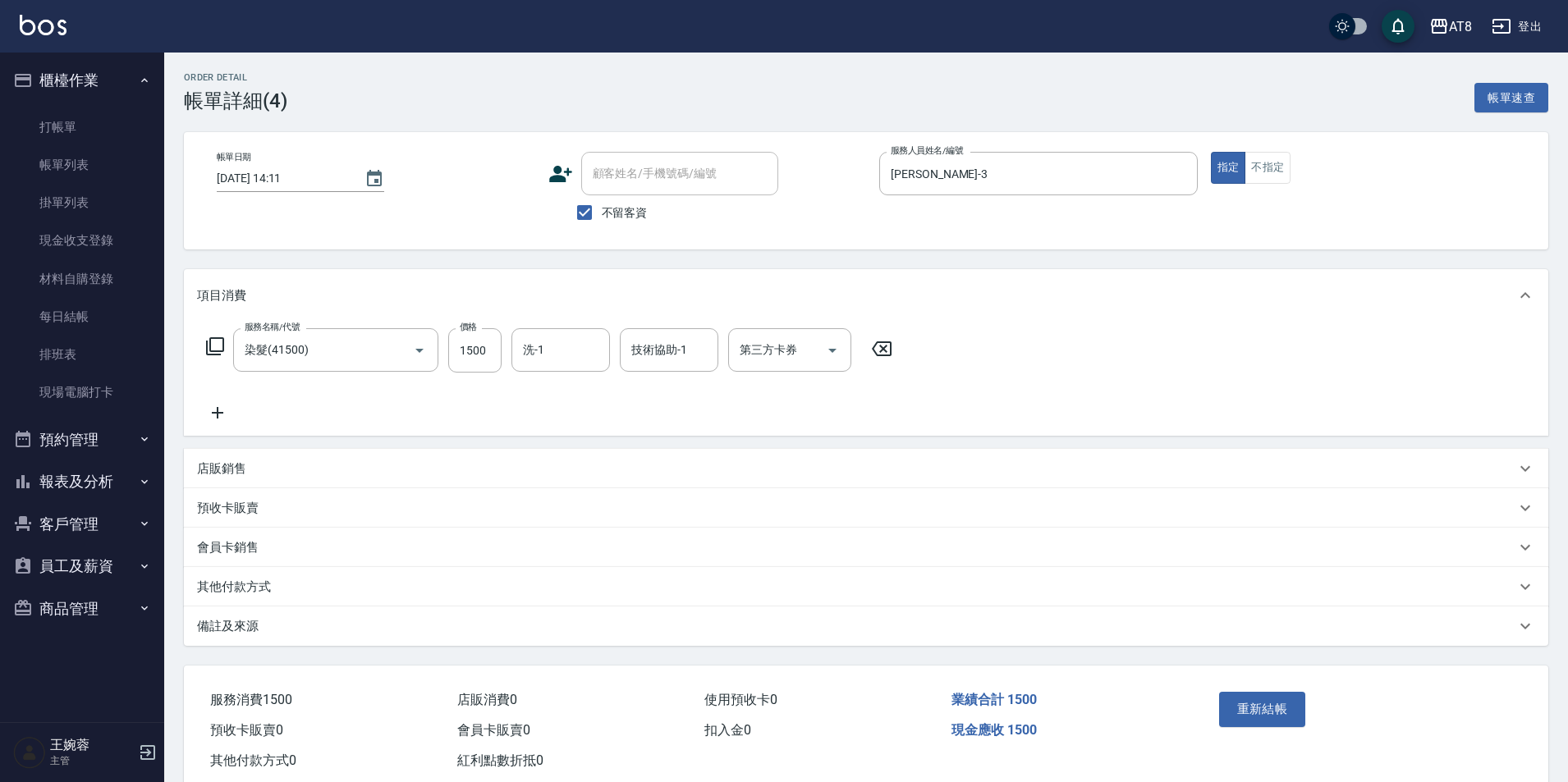
type input "染髮(41500)"
click at [487, 362] on input "1500" at bounding box center [474, 350] width 53 height 44
type input "1899"
type input "助理-22"
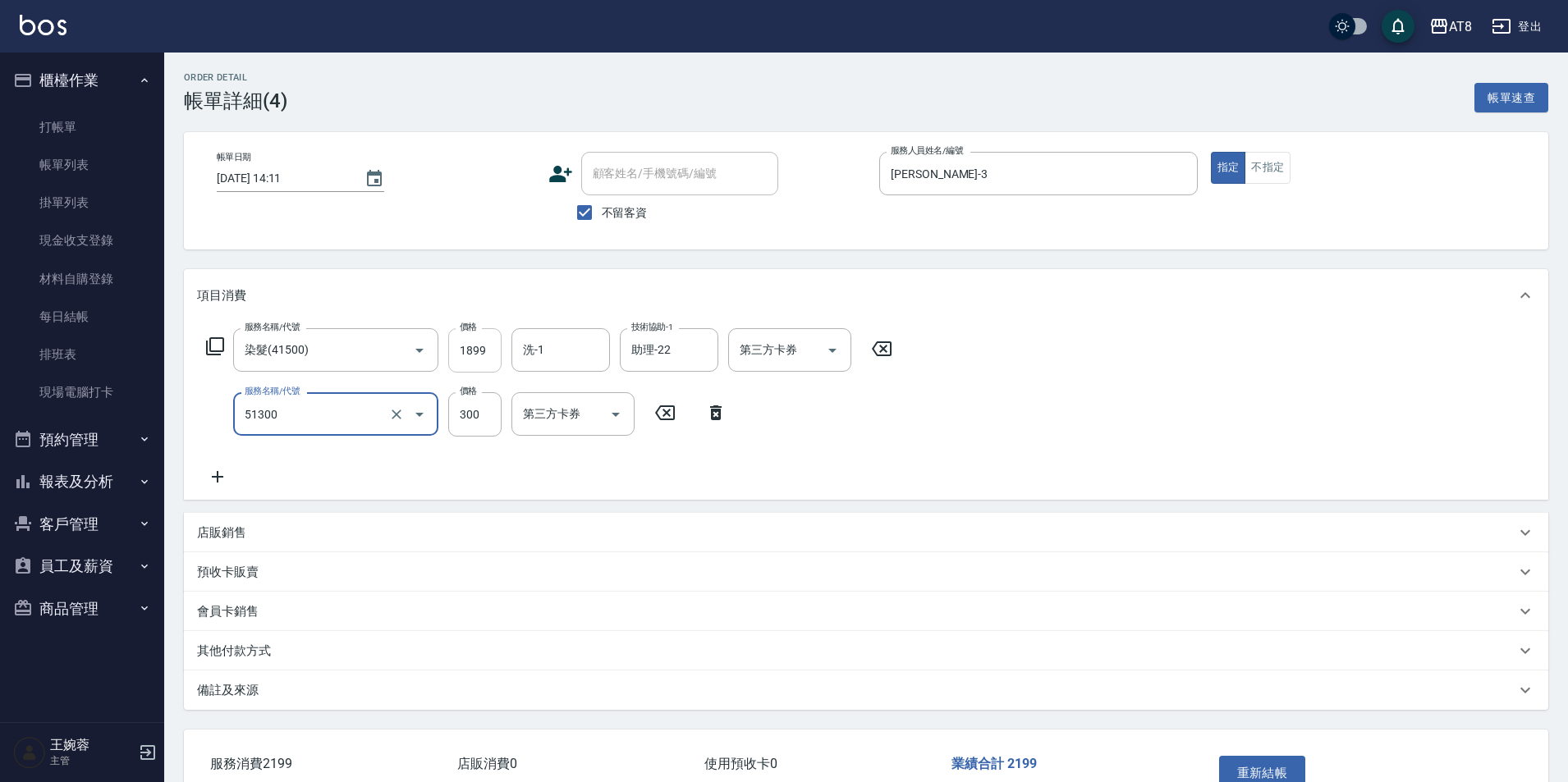
type input "頭皮隔離(51300)"
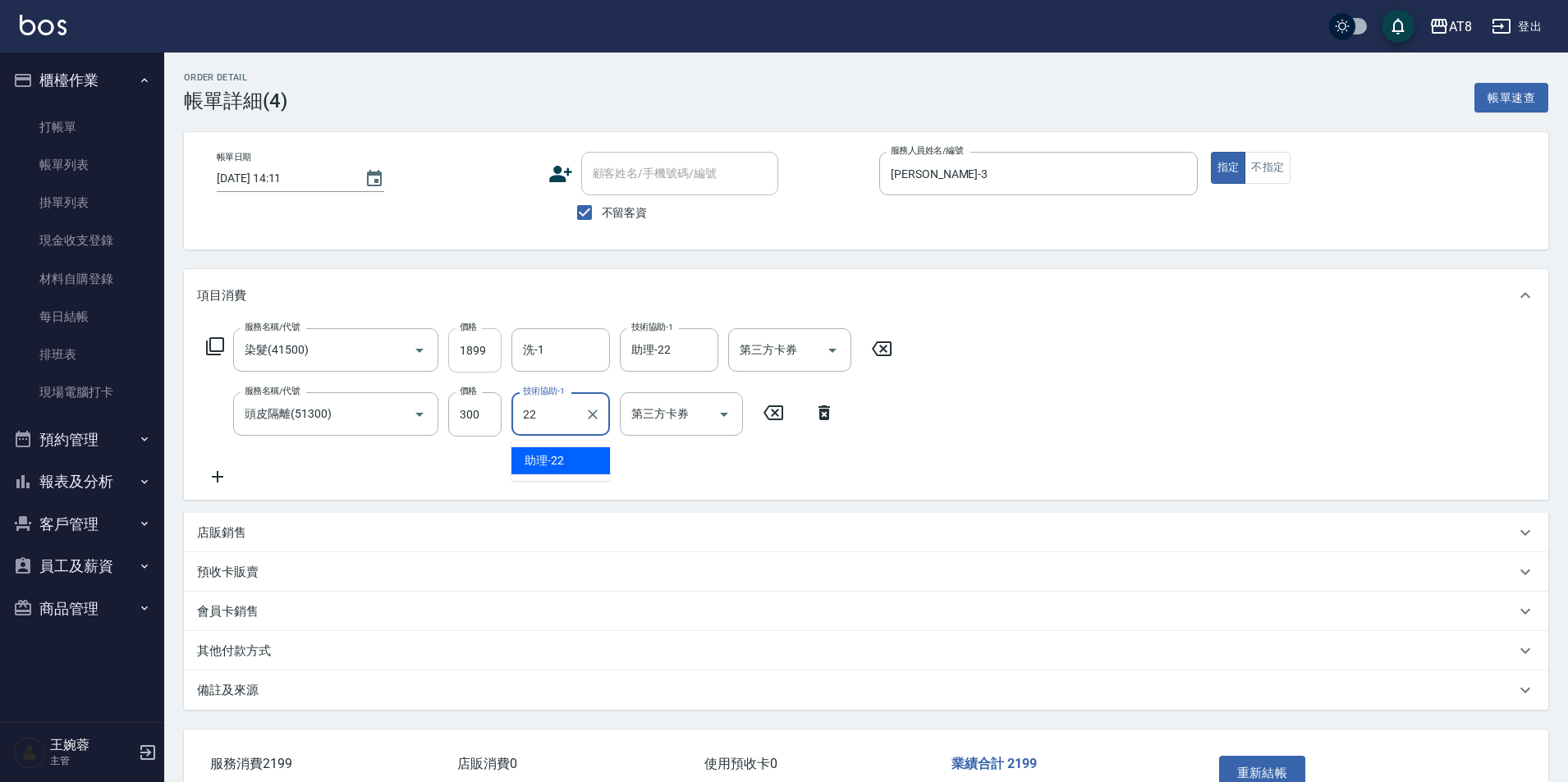
type input "助理-22"
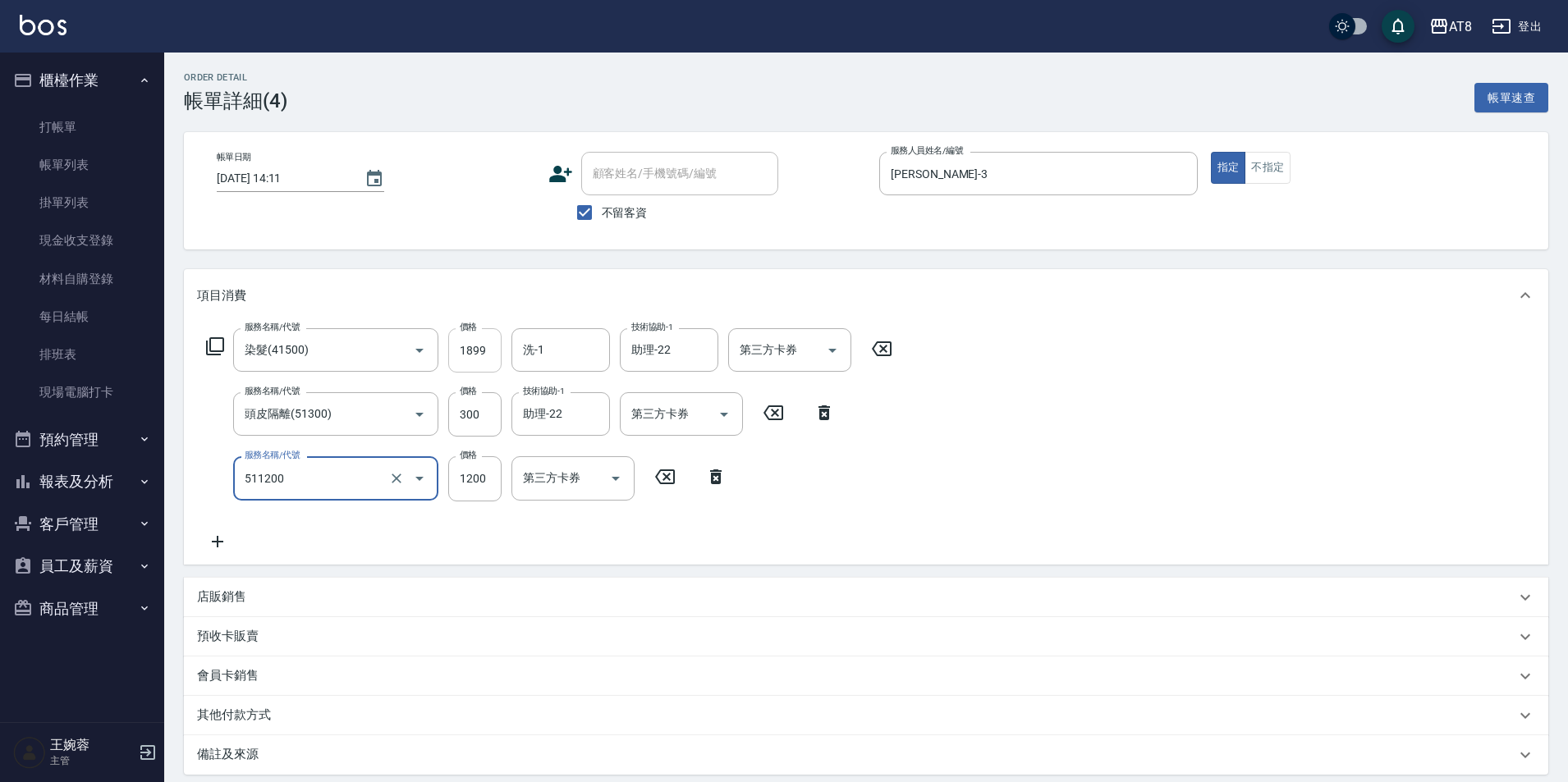
type input "1200護髮(511200)"
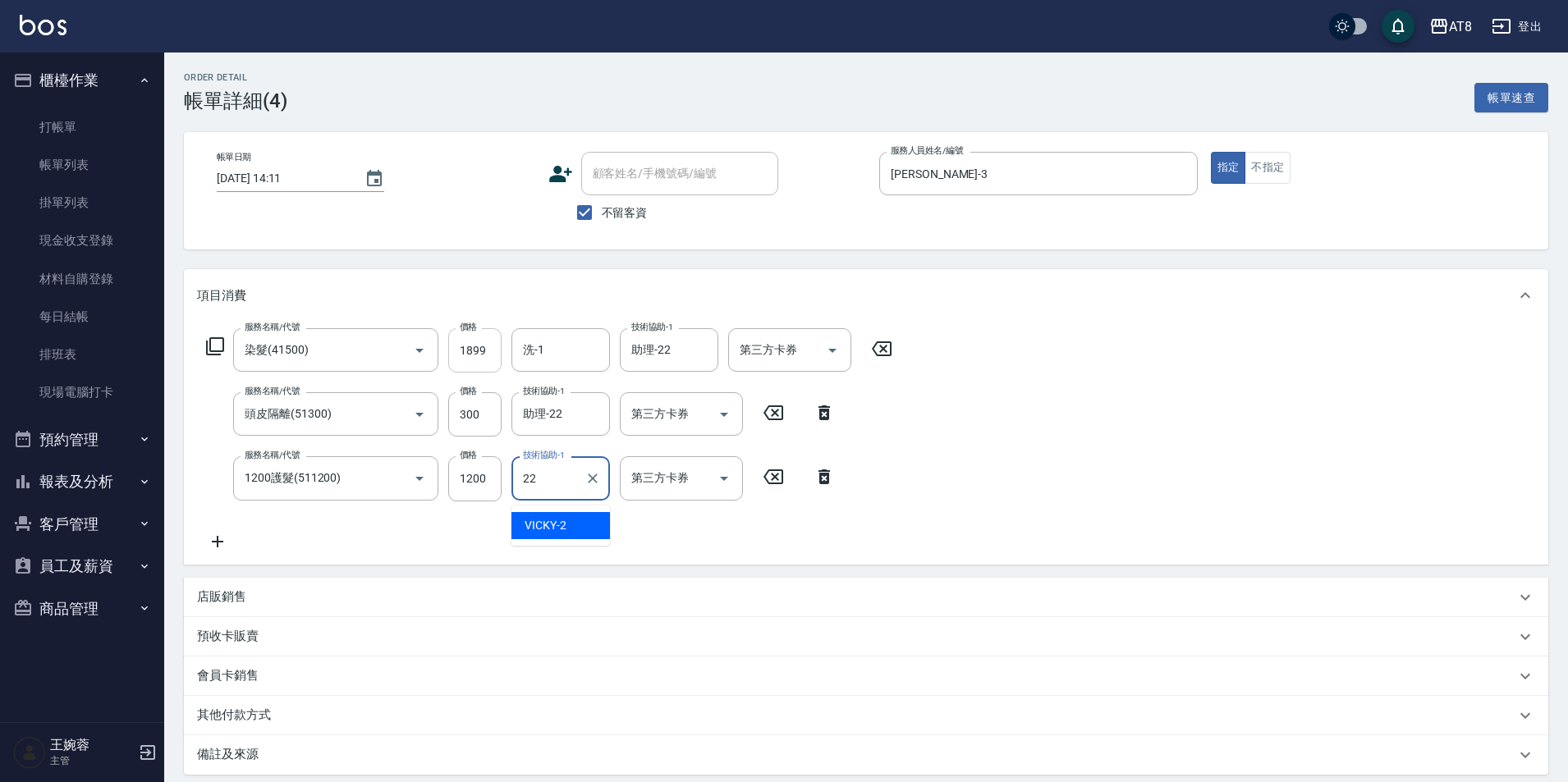
type input "助理-22"
click at [541, 350] on div "洗-1 洗-1" at bounding box center [561, 350] width 99 height 44
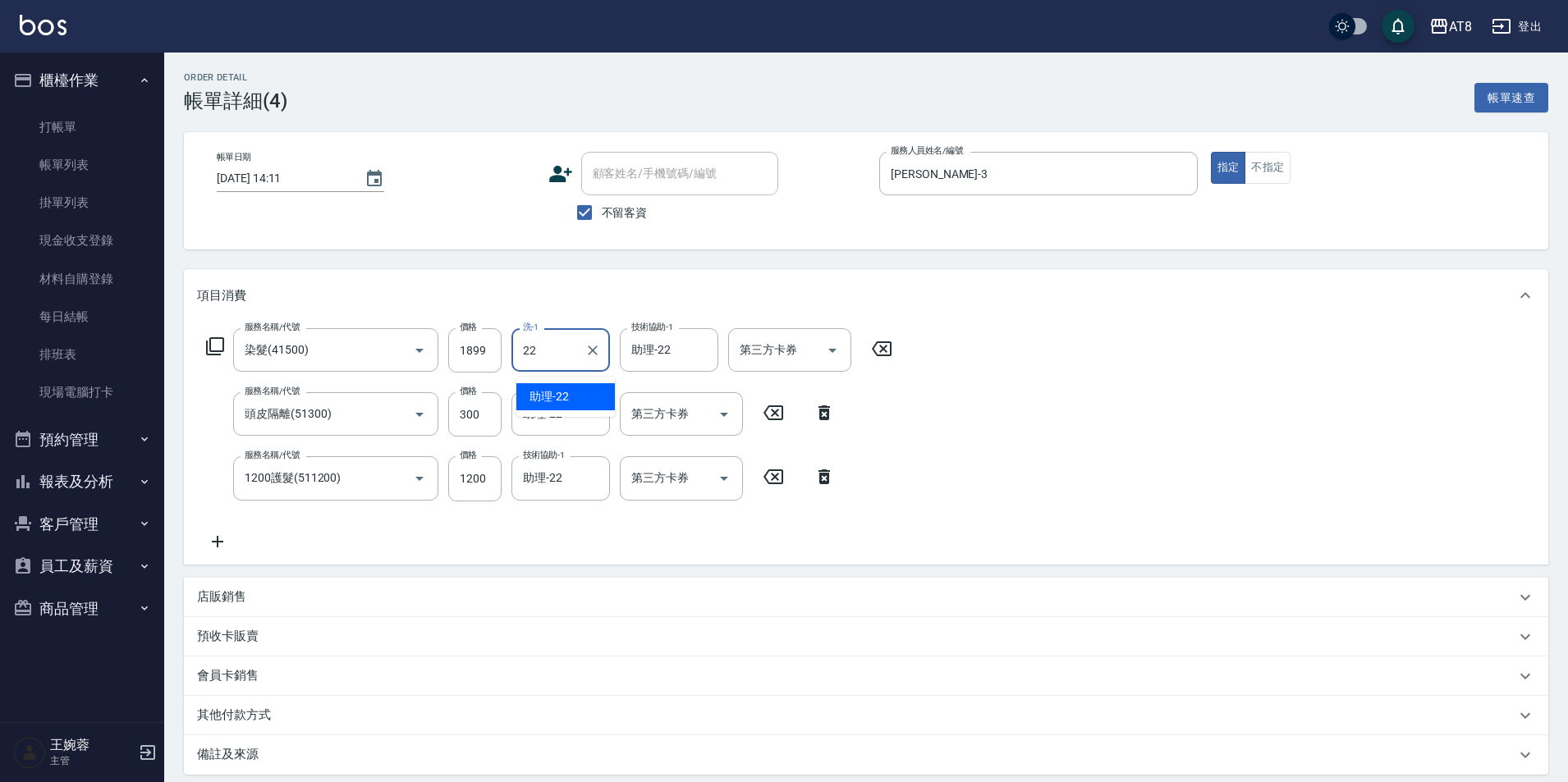
type input "助理-22"
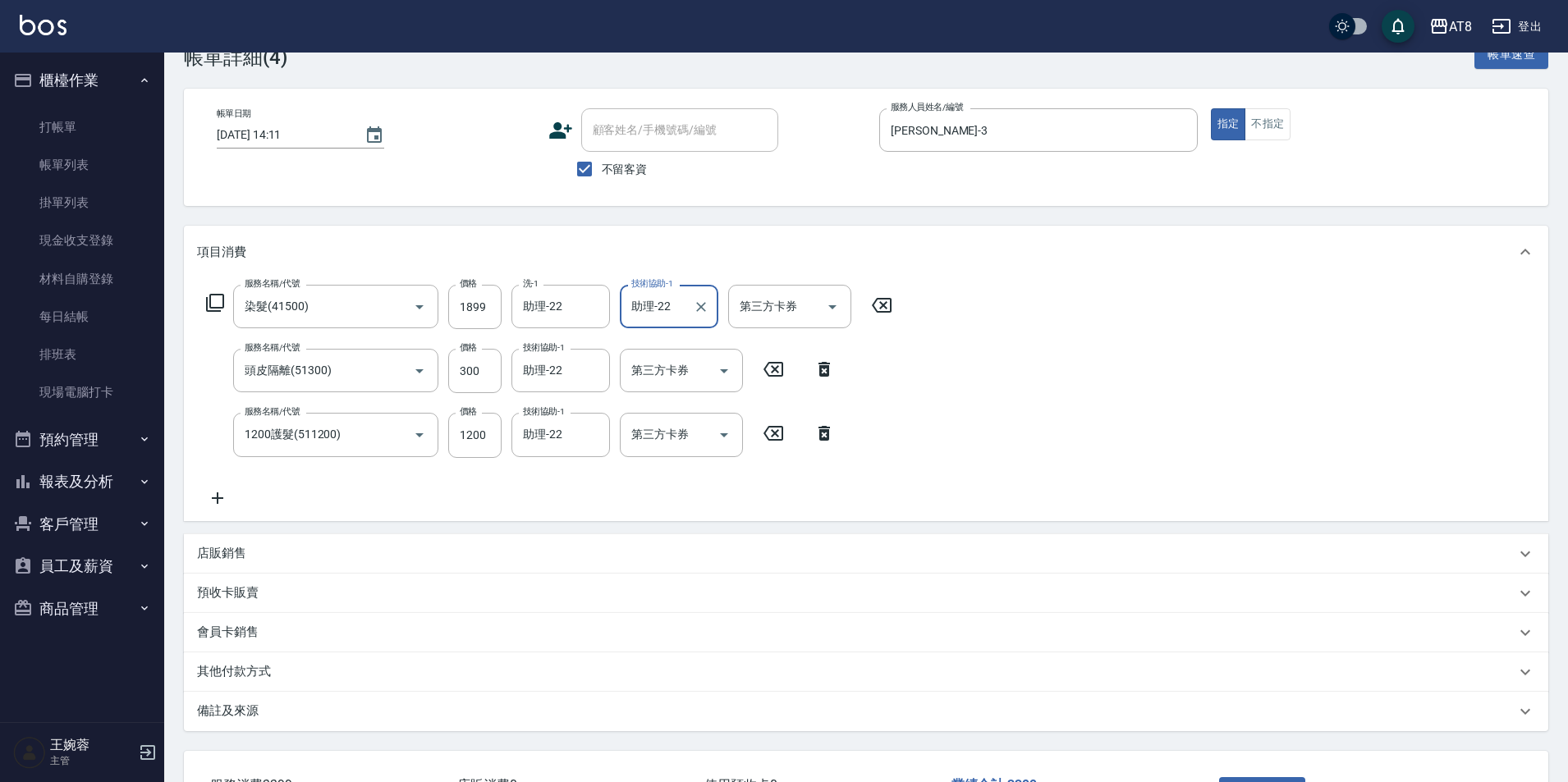
scroll to position [192, 0]
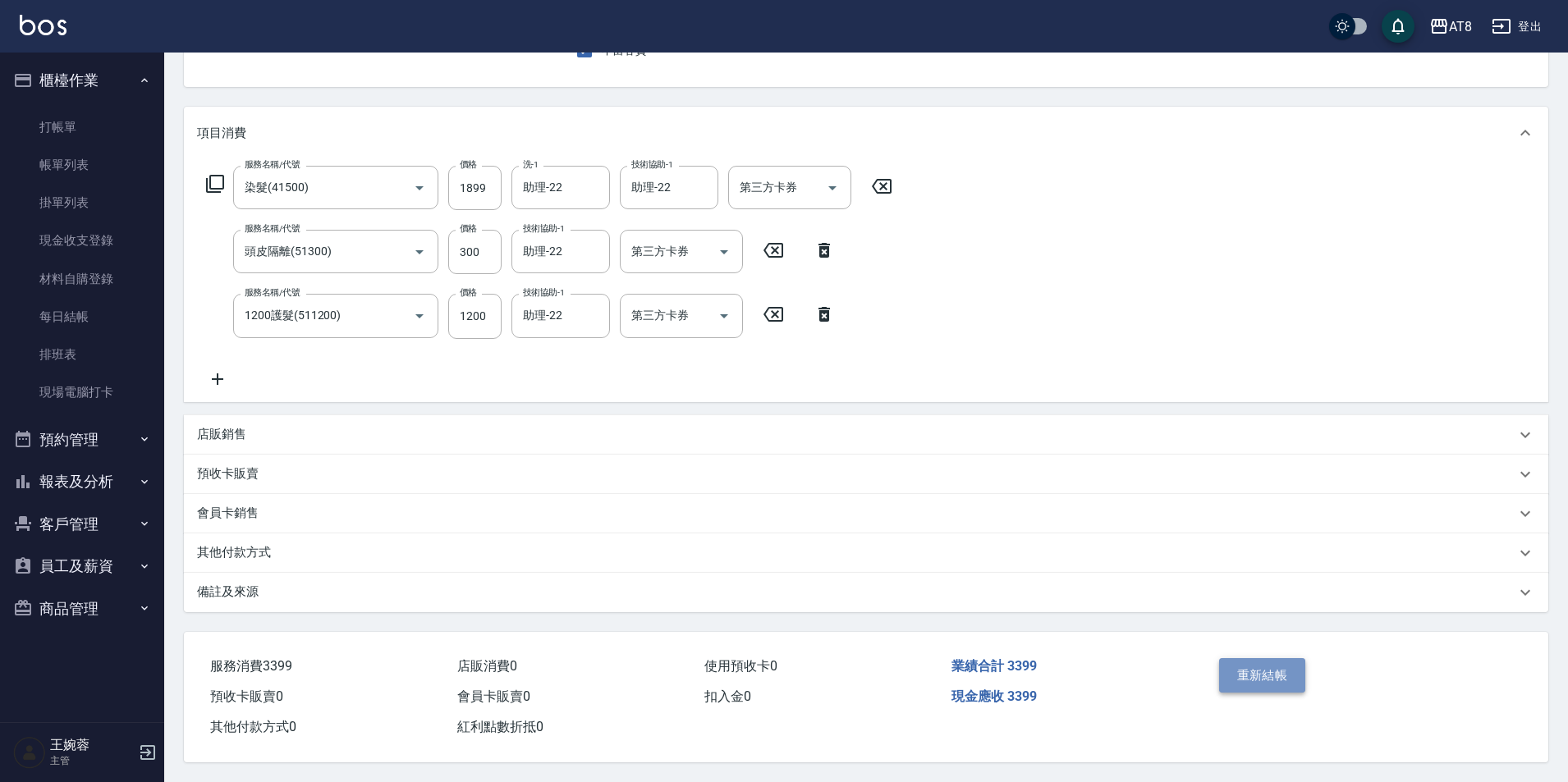
click at [1242, 664] on button "重新結帳" at bounding box center [1262, 675] width 87 height 35
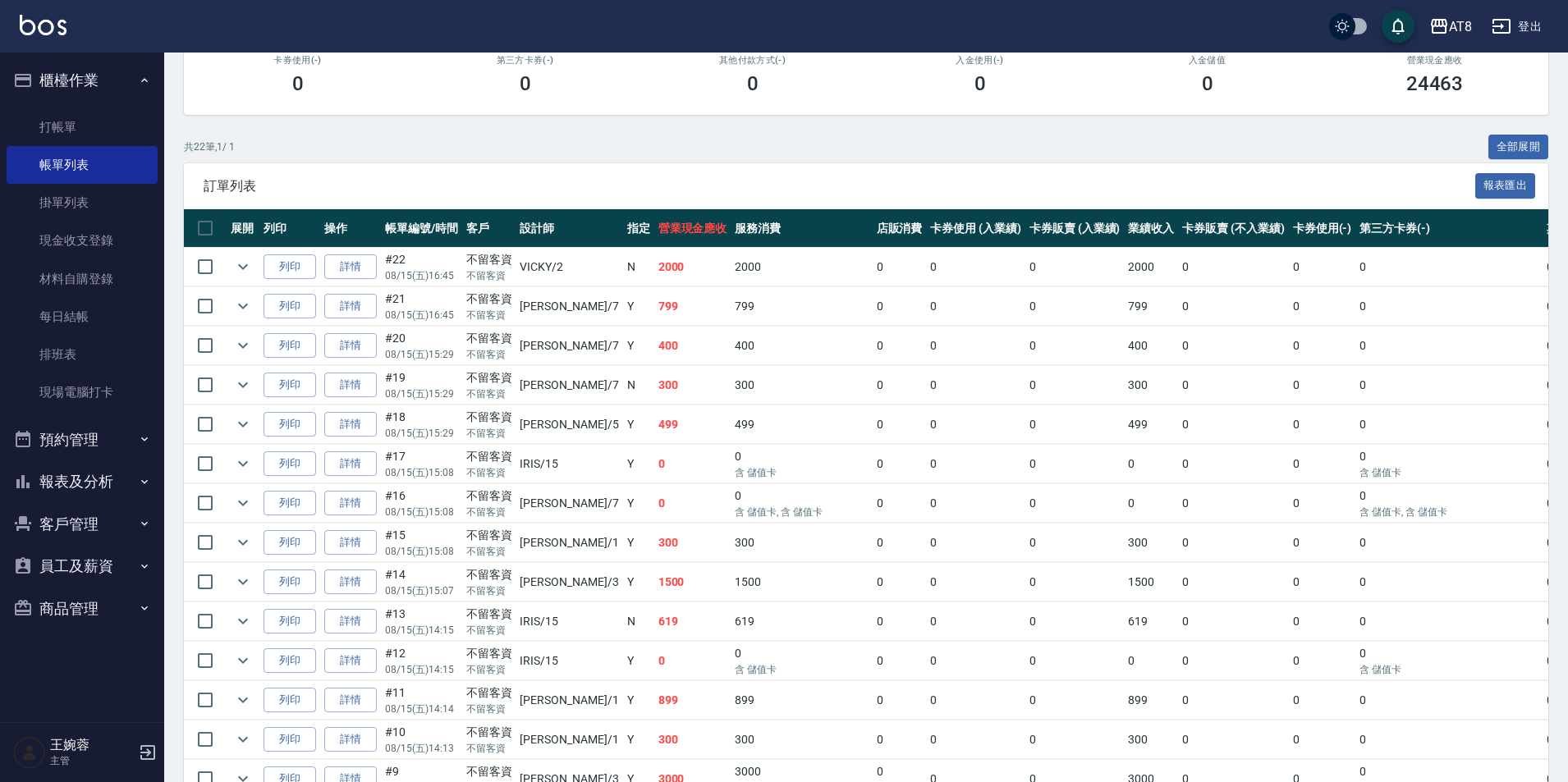
scroll to position [294, 0]
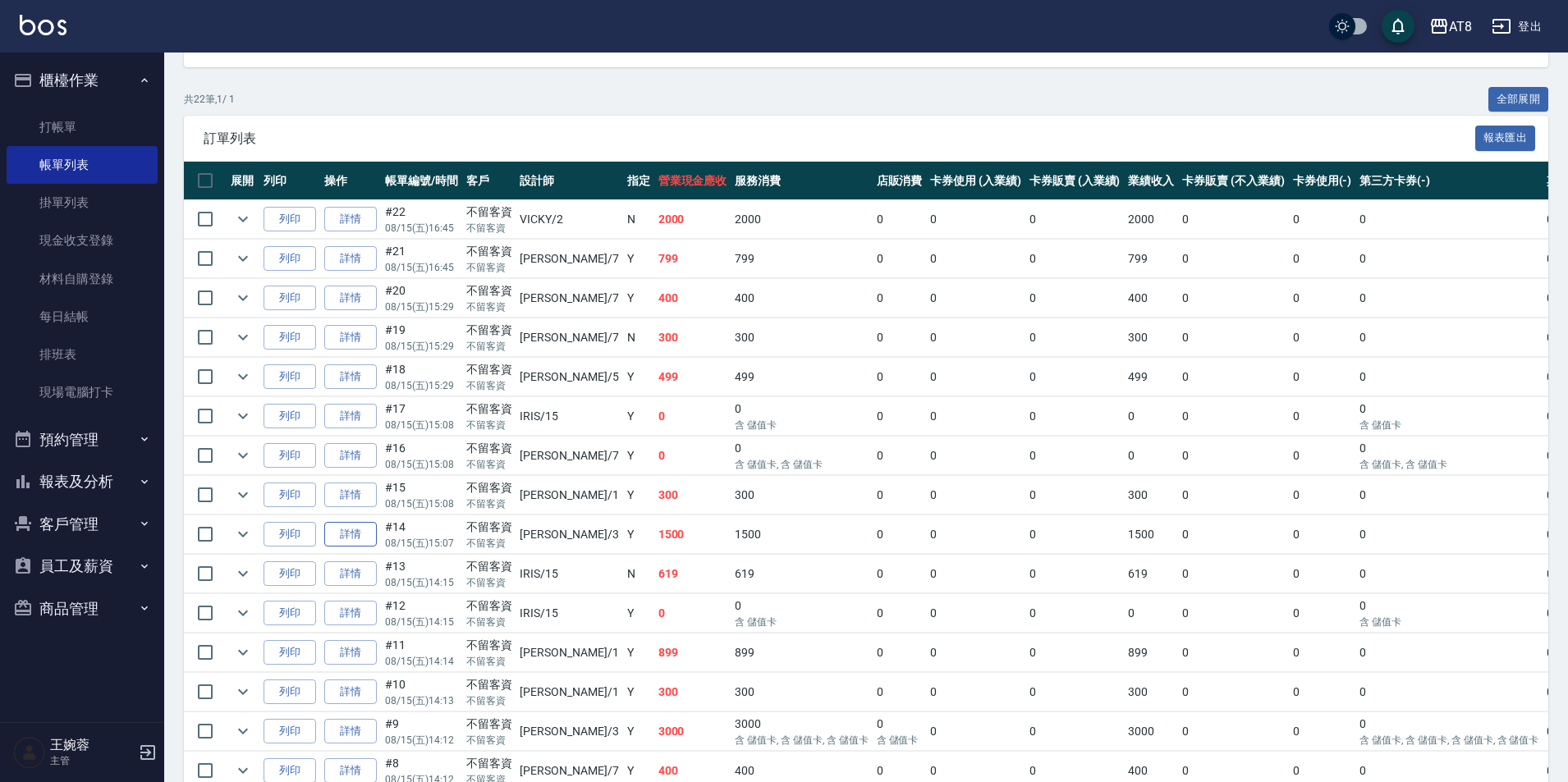
click at [371, 548] on link "詳情" at bounding box center [350, 534] width 52 height 25
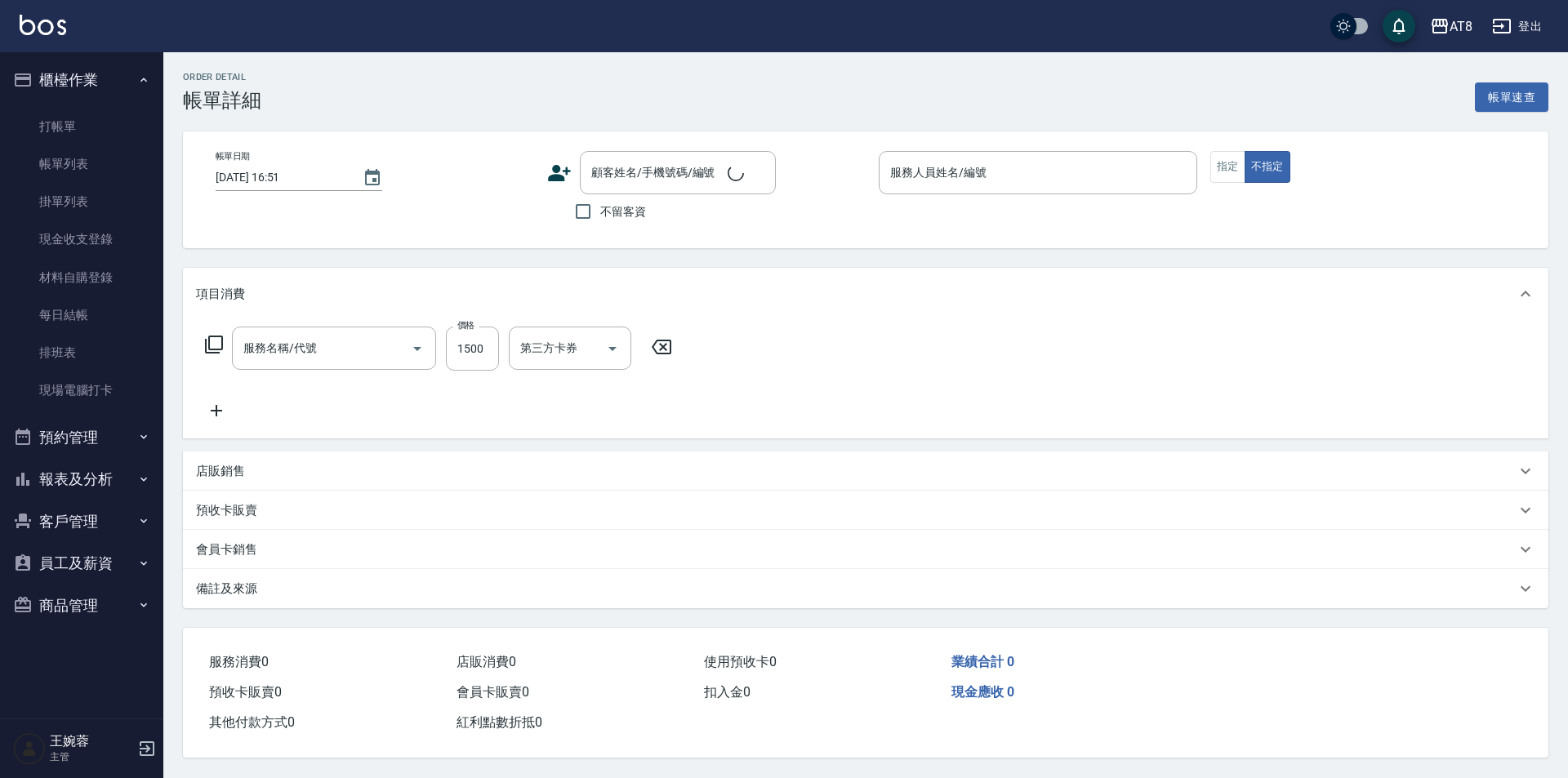
type input "[DATE] 15:07"
checkbox input "true"
type input "[PERSON_NAME]-3"
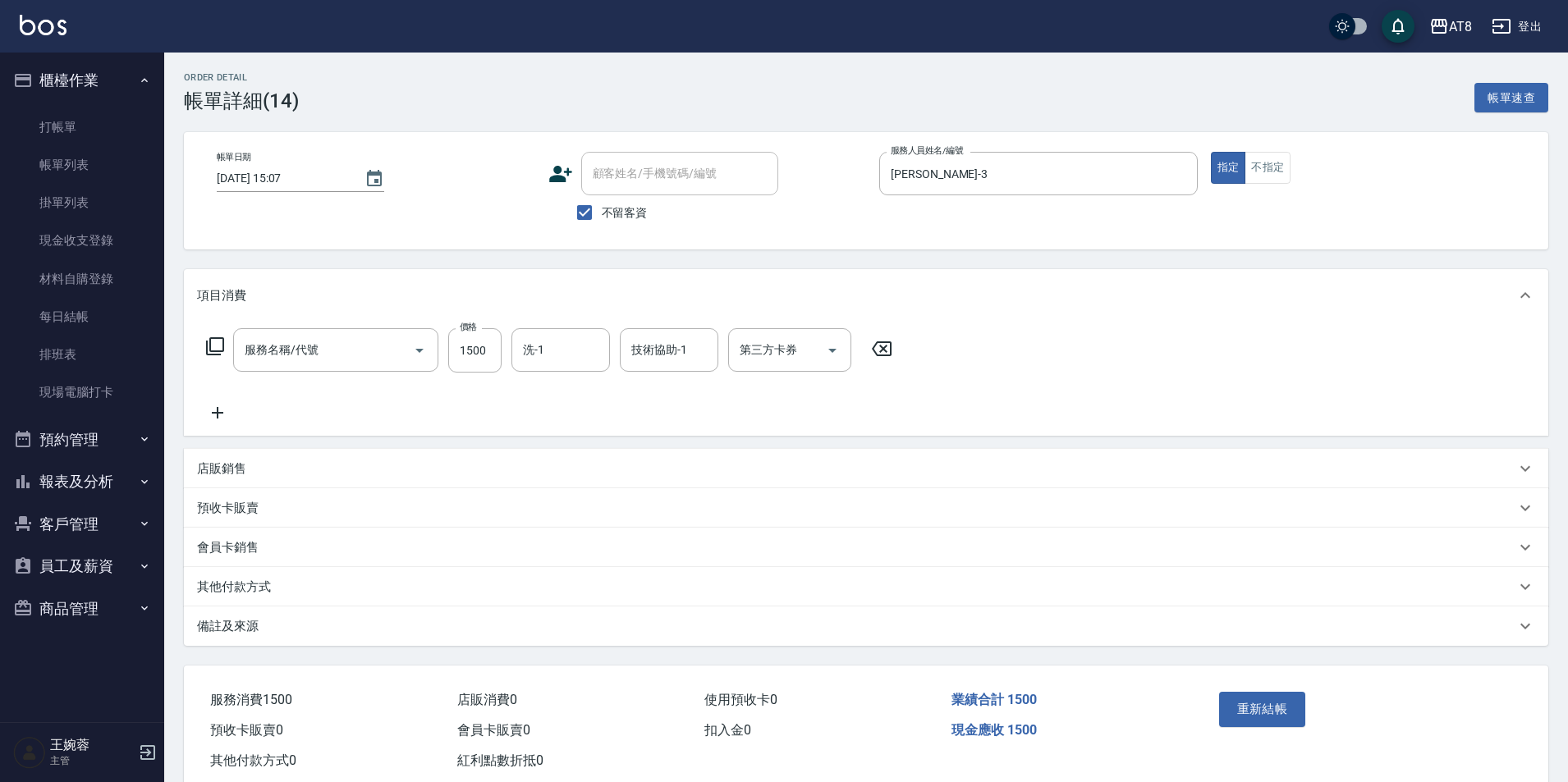
type input "染髮(41500)"
click at [500, 372] on input "1500" at bounding box center [474, 350] width 53 height 44
type input "2150"
type input "助理-22"
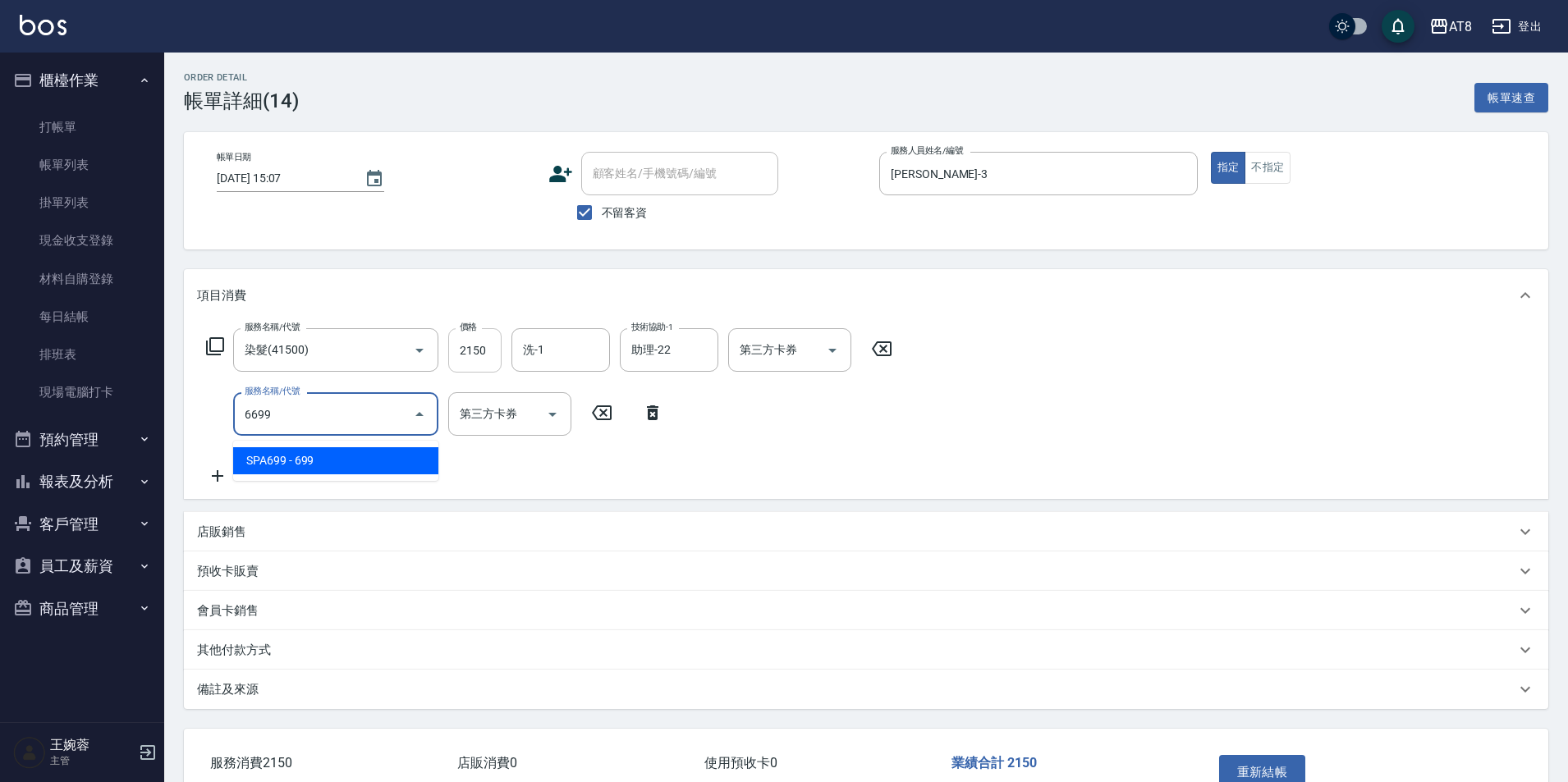
type input "SPA699(6699)"
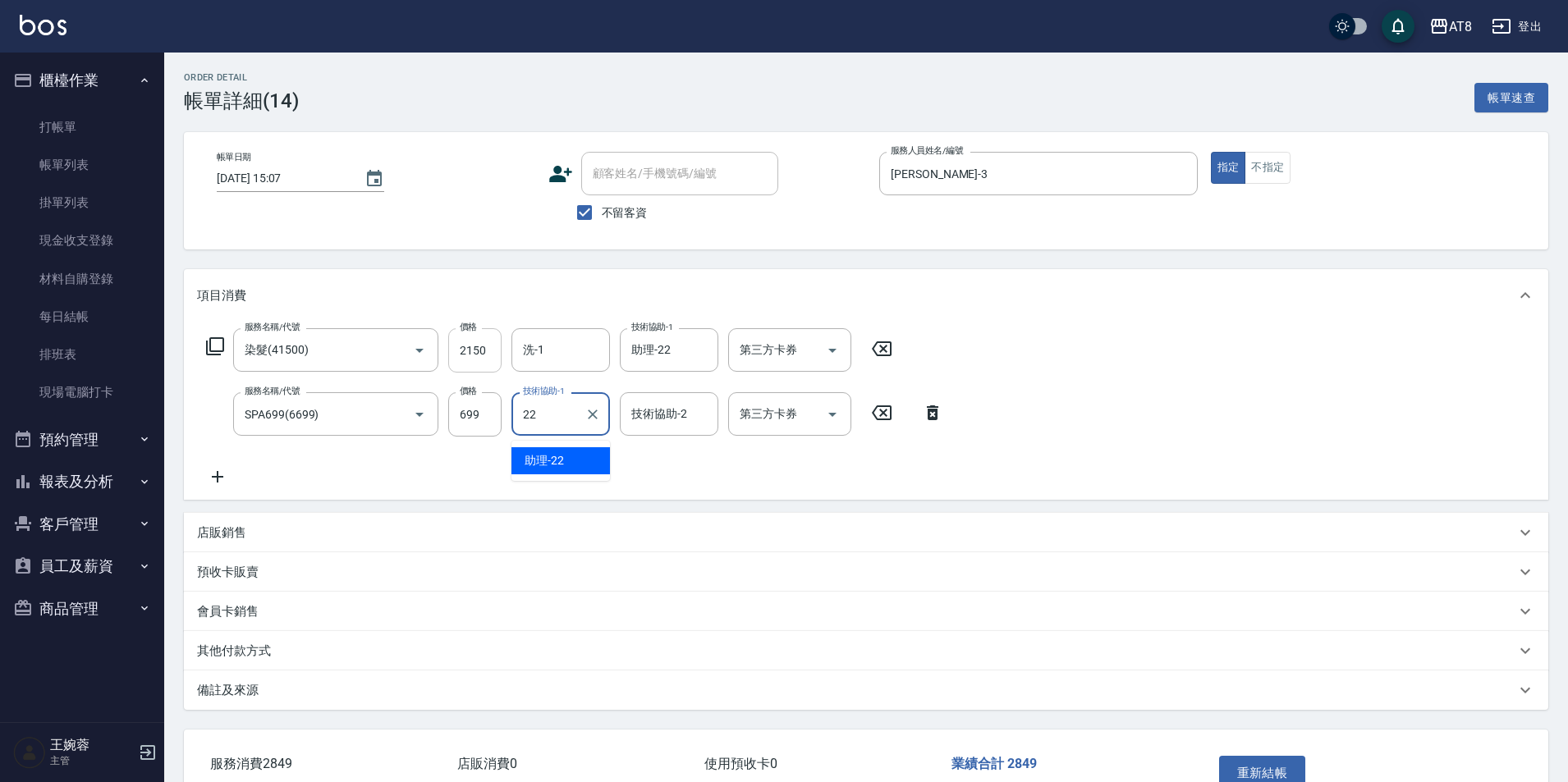
type input "助理-22"
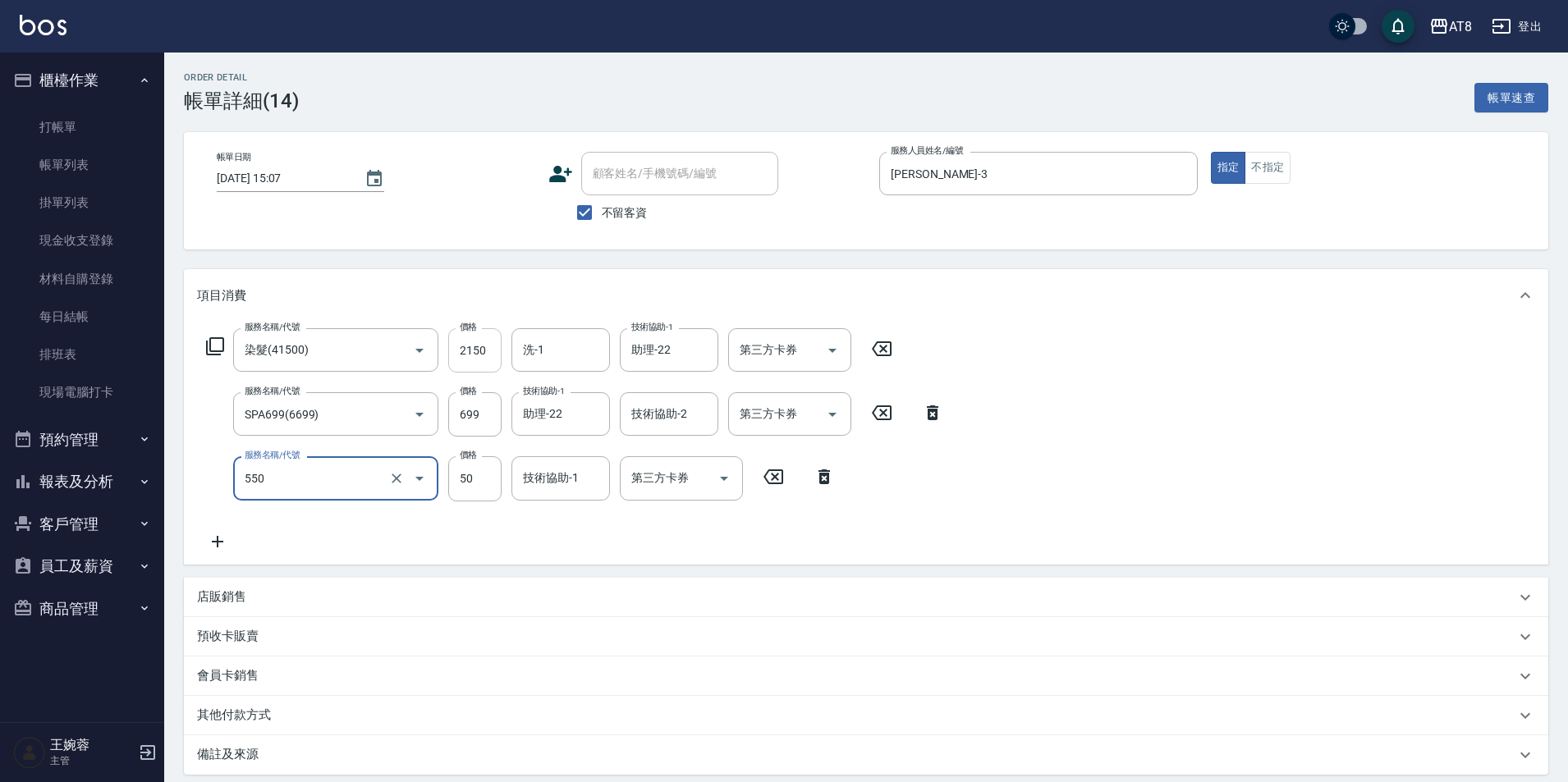
type input "精油或深層(550)"
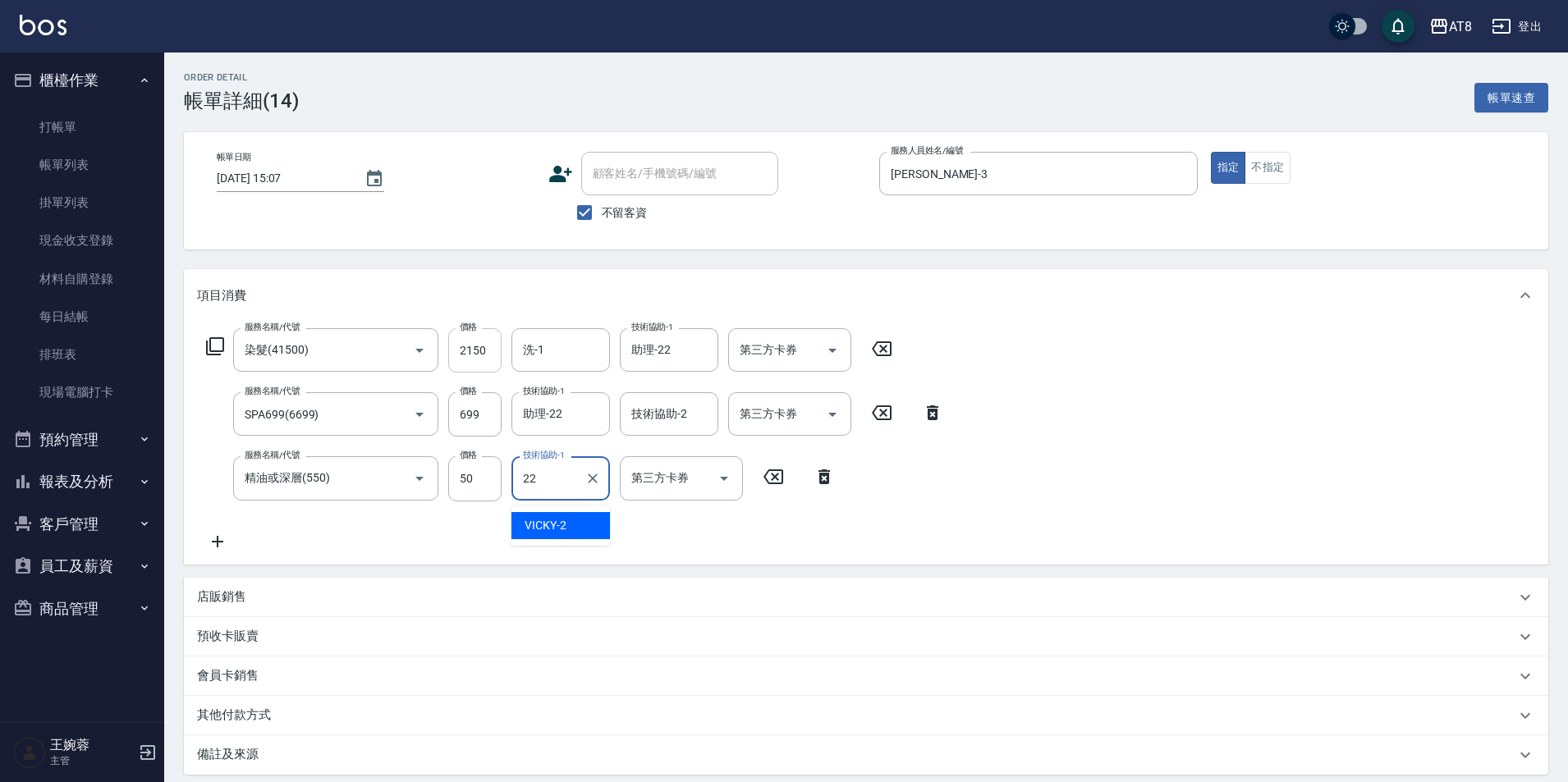
type input "助理-22"
click at [1451, 450] on div "服務名稱/代號 染髮(41500) 服務名稱/代號 價格 2150 價格 洗-1 洗-1 技術協助-1 助理-22 技術協助-1 第三方卡券 第三方卡券 服務…" at bounding box center [866, 442] width 1365 height 242
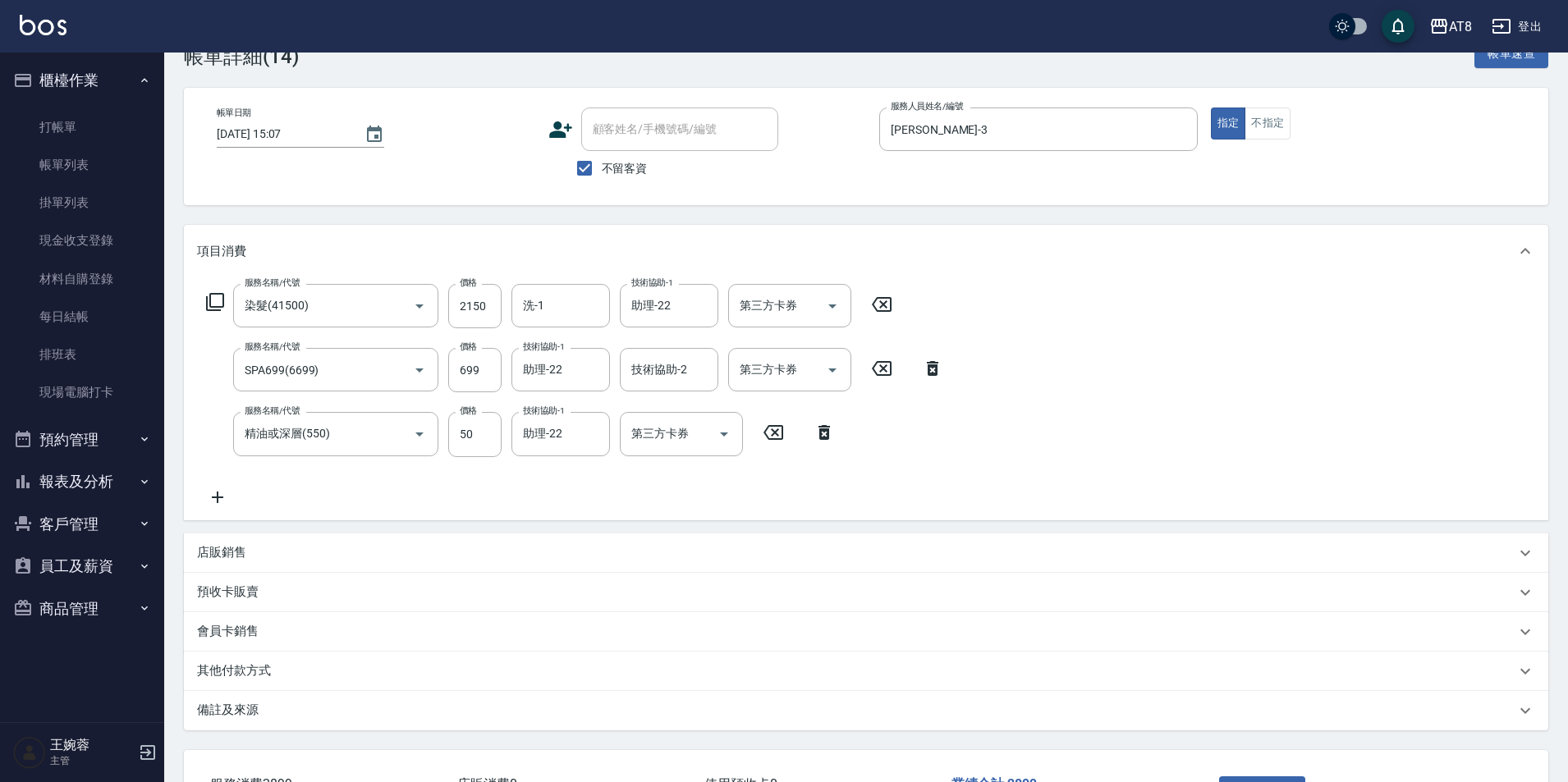
scroll to position [82, 0]
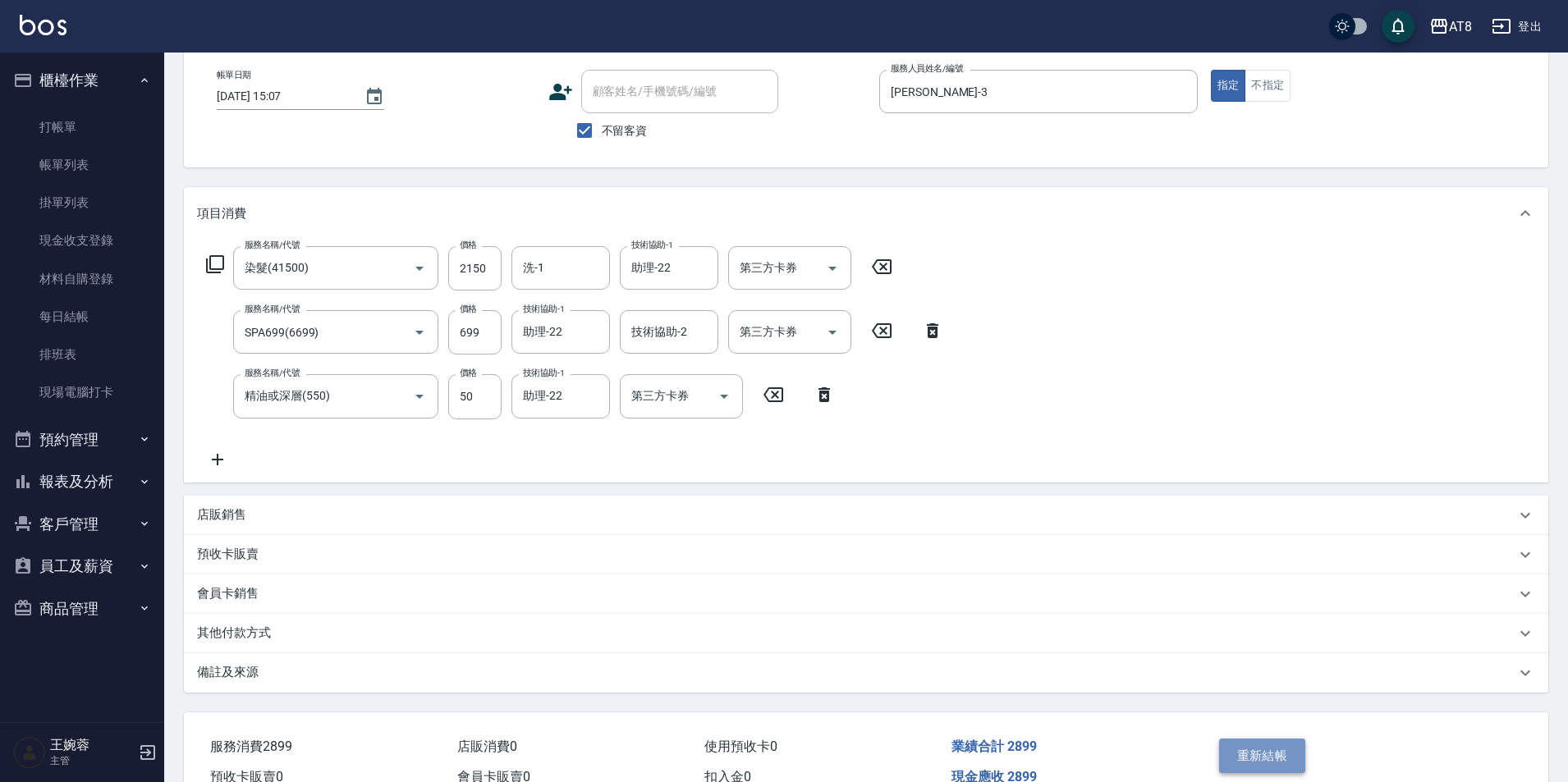
click at [1269, 766] on button "重新結帳" at bounding box center [1262, 755] width 87 height 35
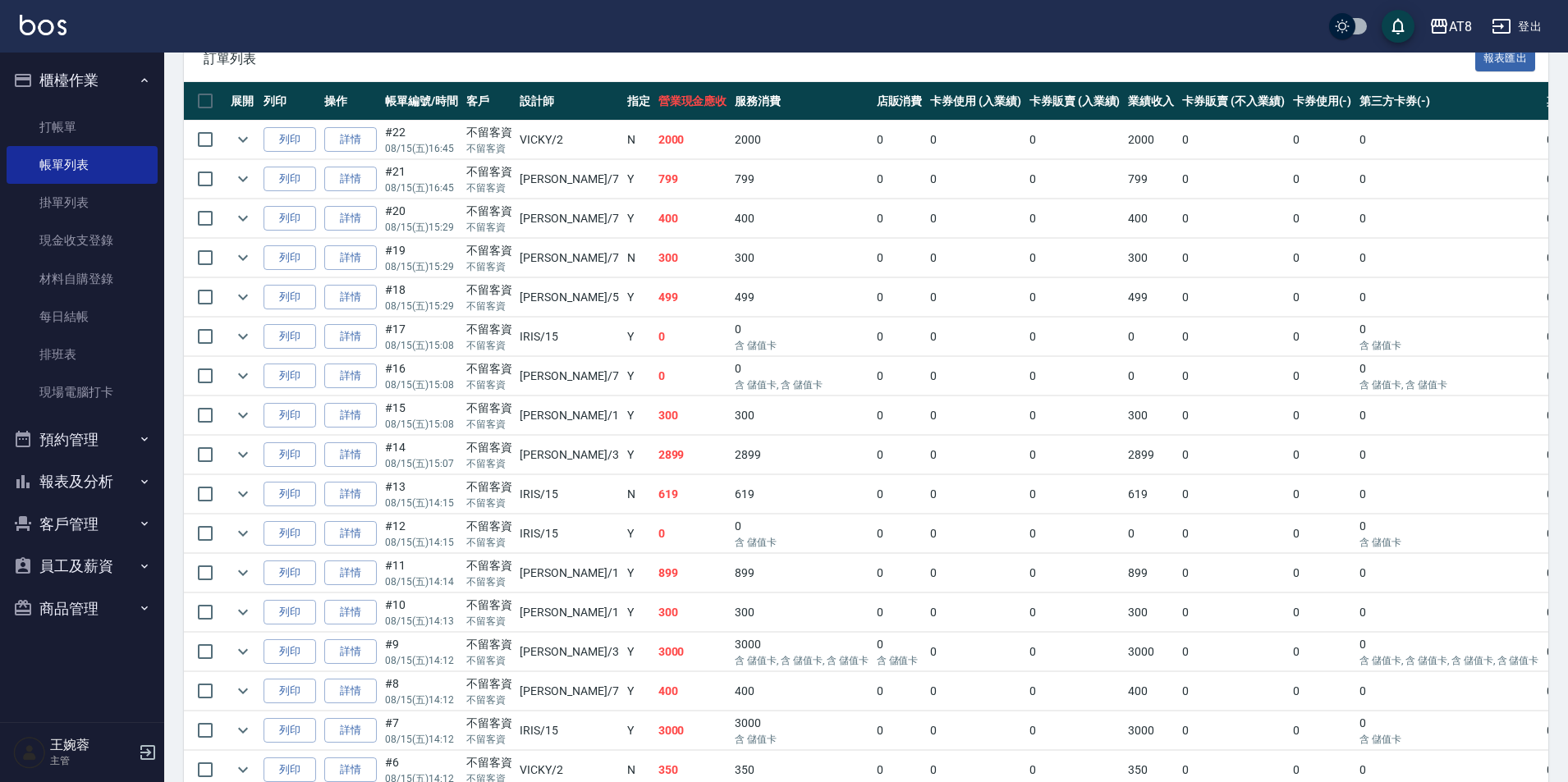
scroll to position [345, 0]
